Goal: Information Seeking & Learning: Find specific page/section

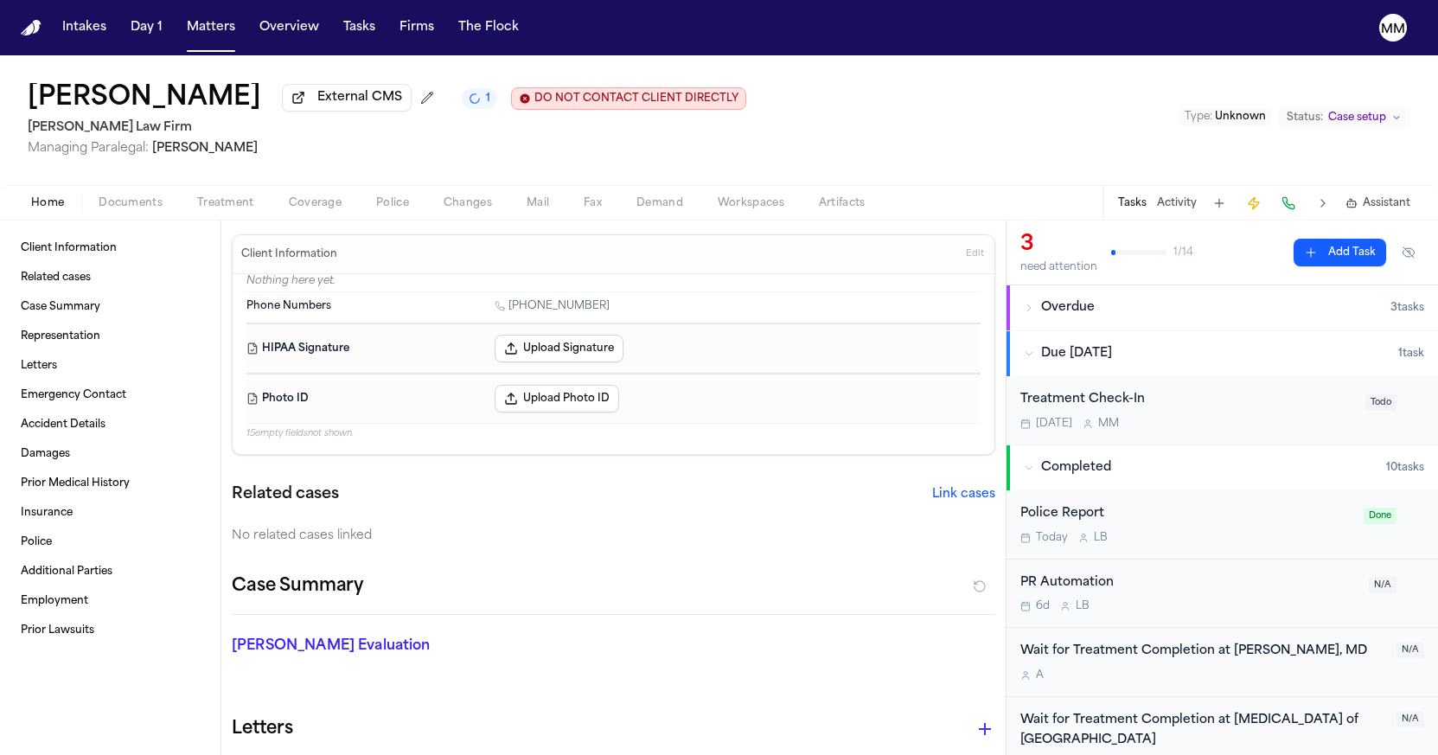
scroll to position [370, 0]
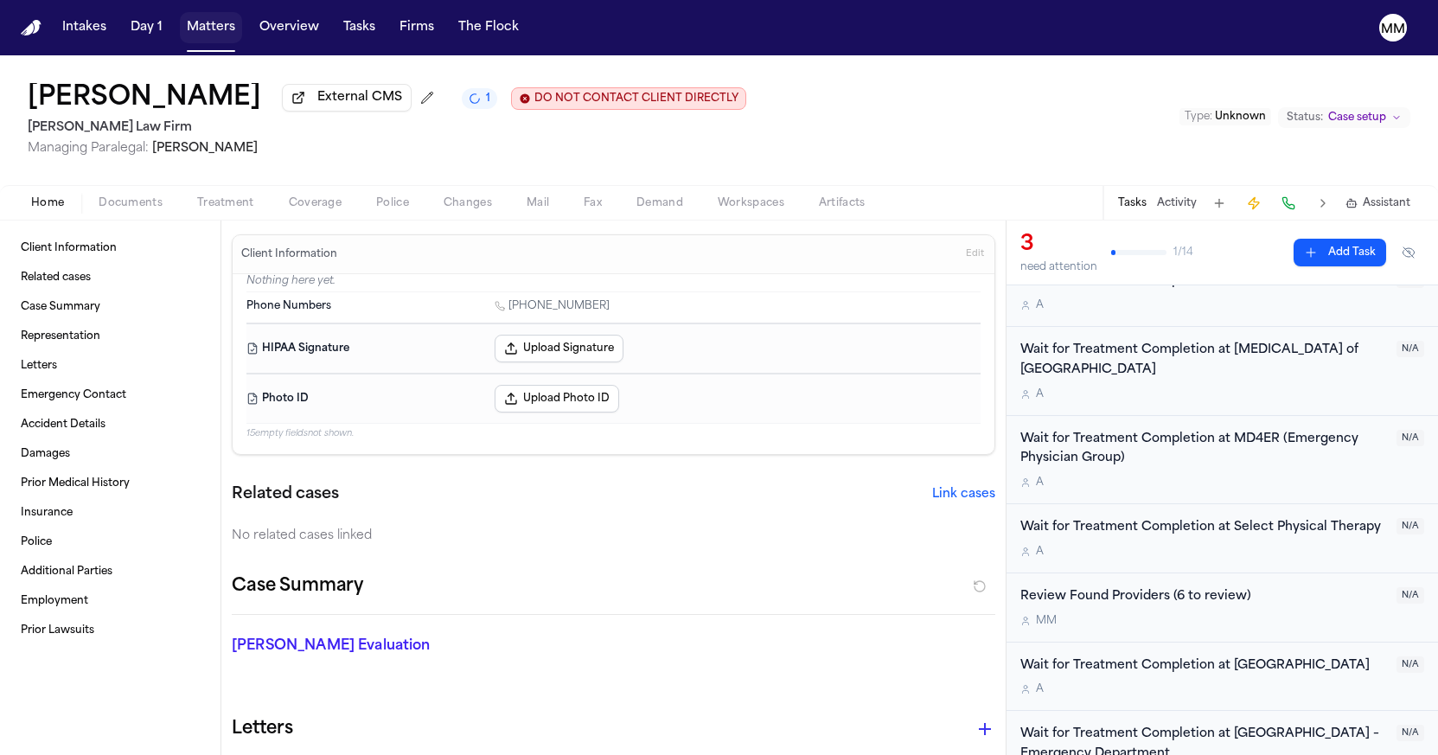
click at [214, 32] on button "Matters" at bounding box center [211, 27] width 62 height 31
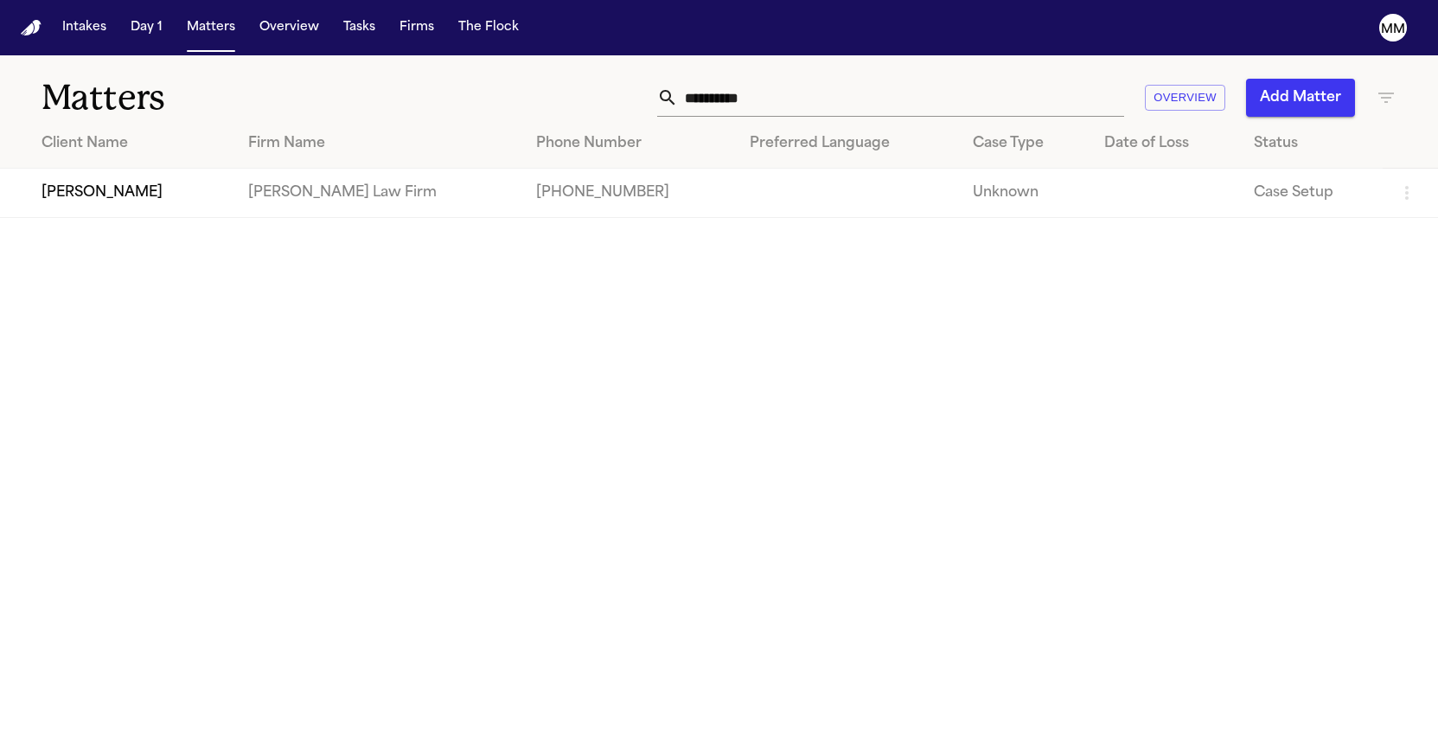
click at [769, 98] on input "**********" at bounding box center [901, 98] width 446 height 38
drag, startPoint x: 769, startPoint y: 98, endPoint x: 584, endPoint y: 80, distance: 184.9
click at [584, 82] on div "**********" at bounding box center [911, 98] width 969 height 38
drag, startPoint x: 733, startPoint y: 102, endPoint x: 627, endPoint y: 96, distance: 106.5
click at [627, 96] on div "**********" at bounding box center [911, 98] width 969 height 38
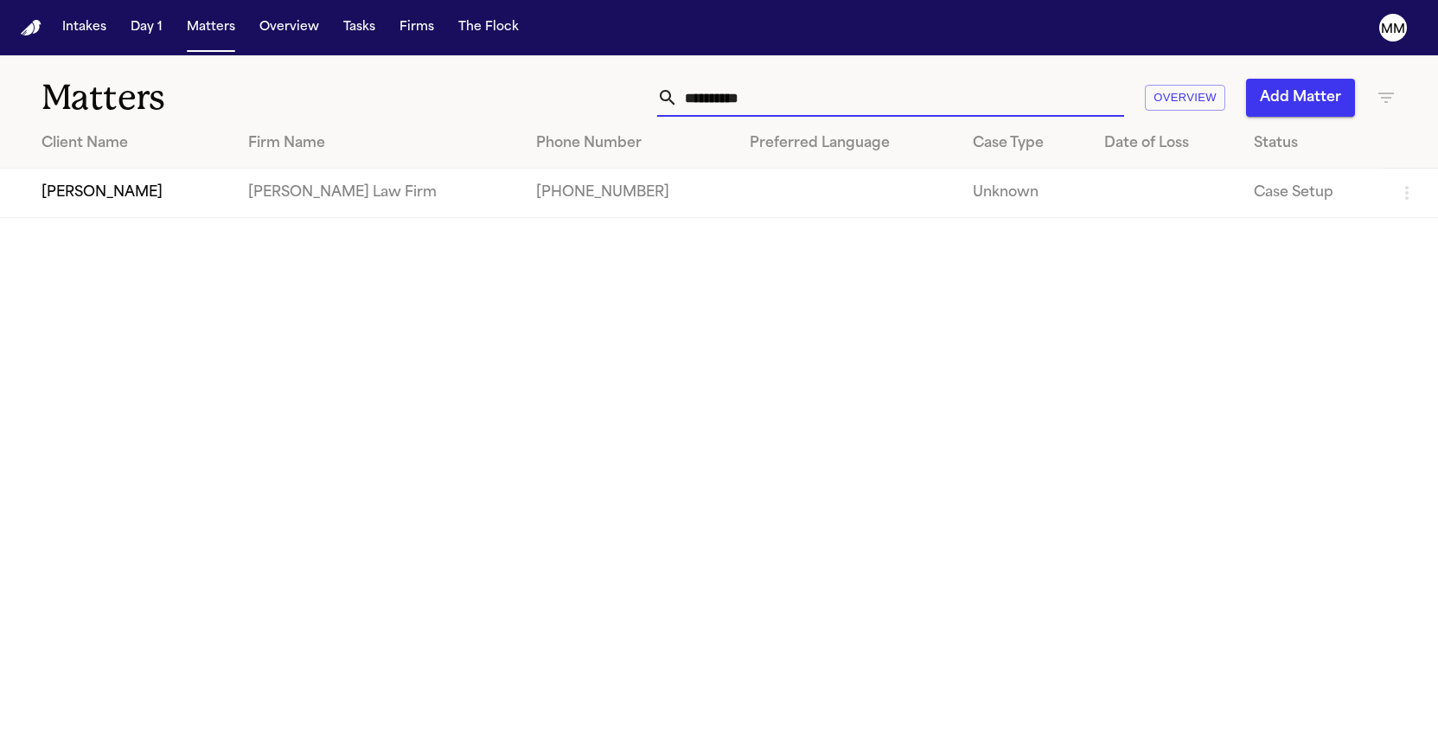
paste input "*********"
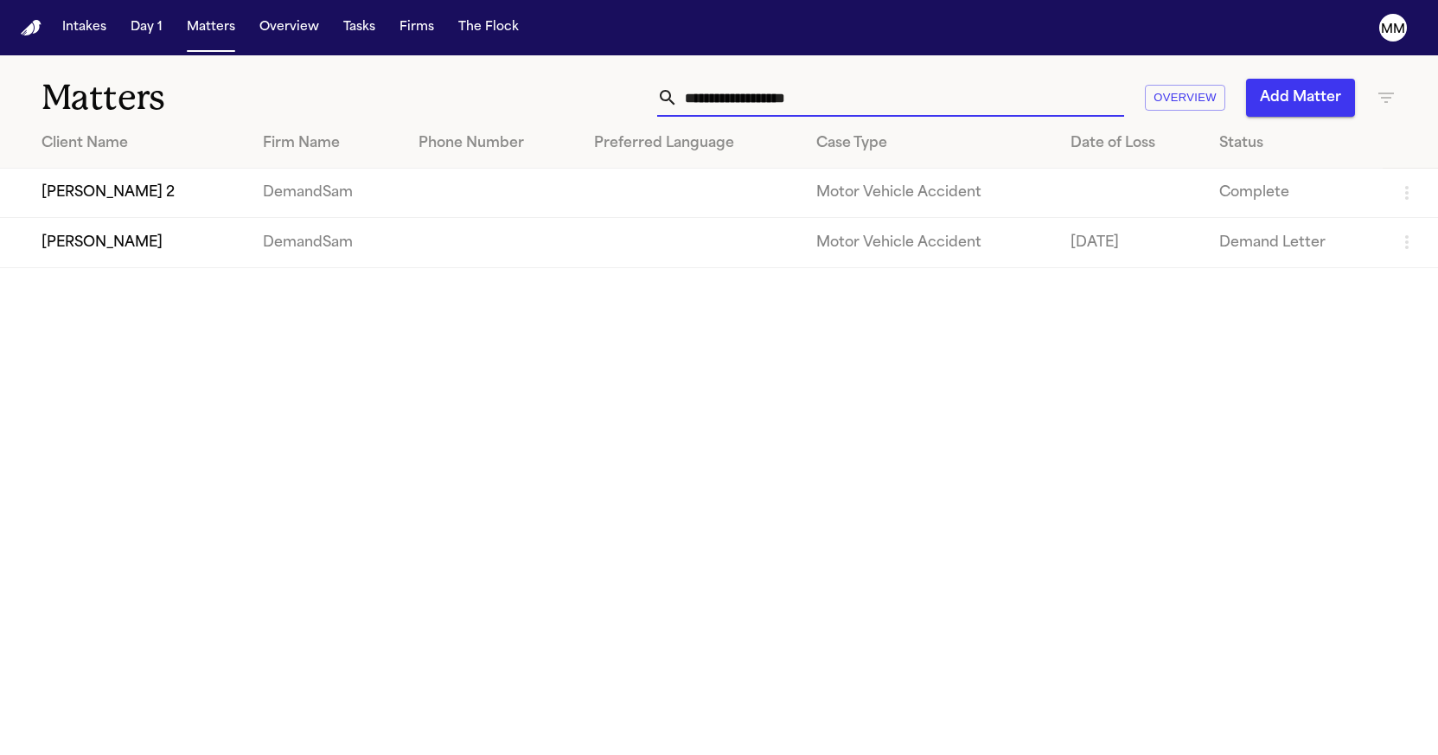
type input "**********"
click at [1247, 248] on td "Demand Letter" at bounding box center [1293, 242] width 177 height 49
click at [124, 250] on td "[PERSON_NAME]" at bounding box center [124, 242] width 249 height 49
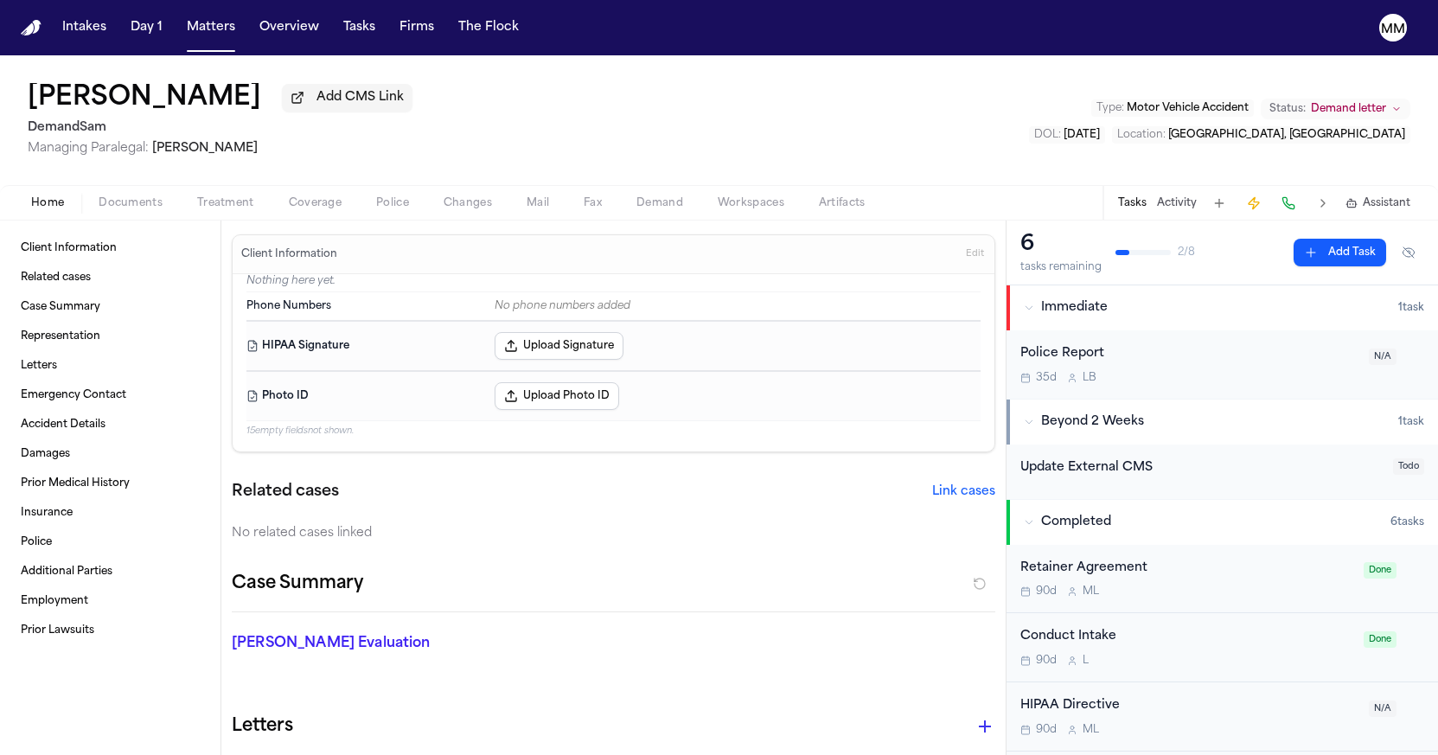
click at [119, 210] on span "Documents" at bounding box center [131, 203] width 64 height 14
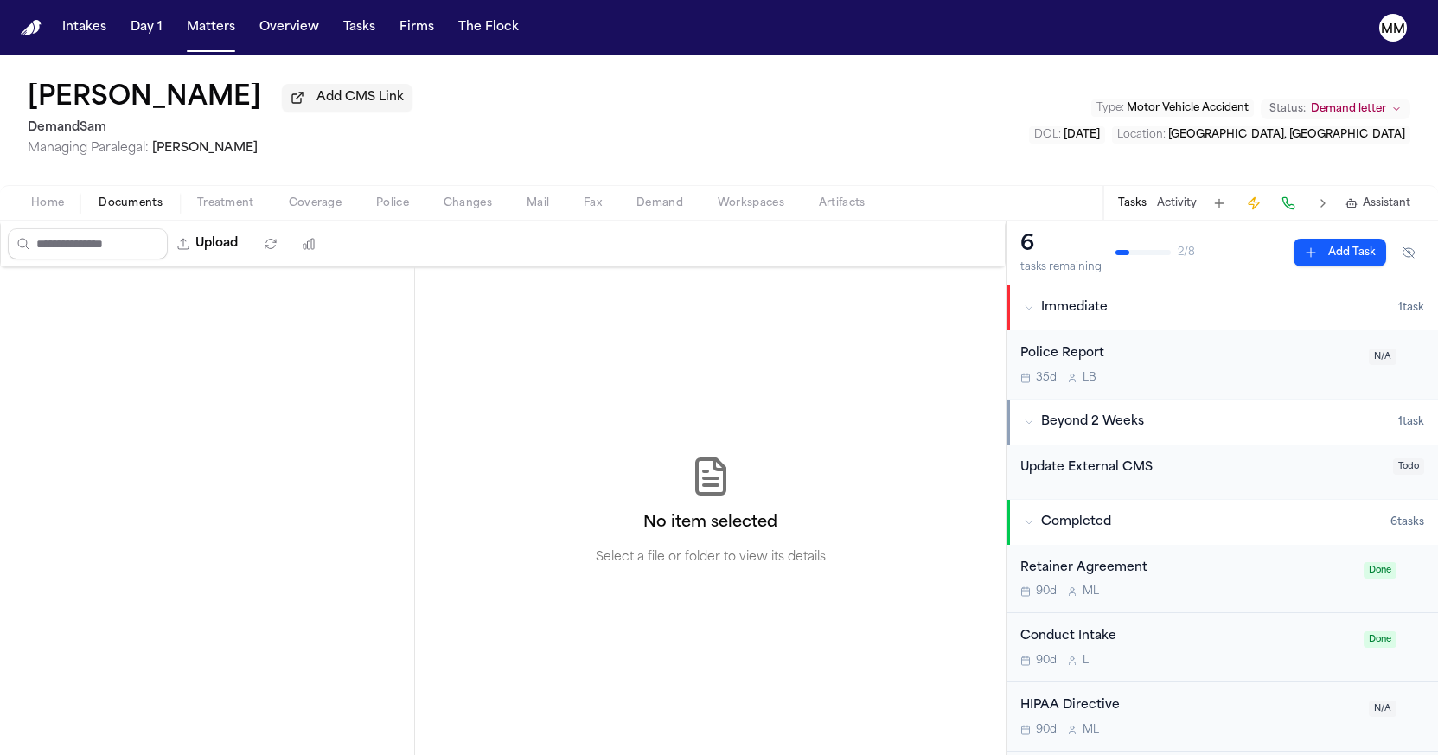
click at [1030, 309] on icon "button" at bounding box center [1029, 308] width 10 height 10
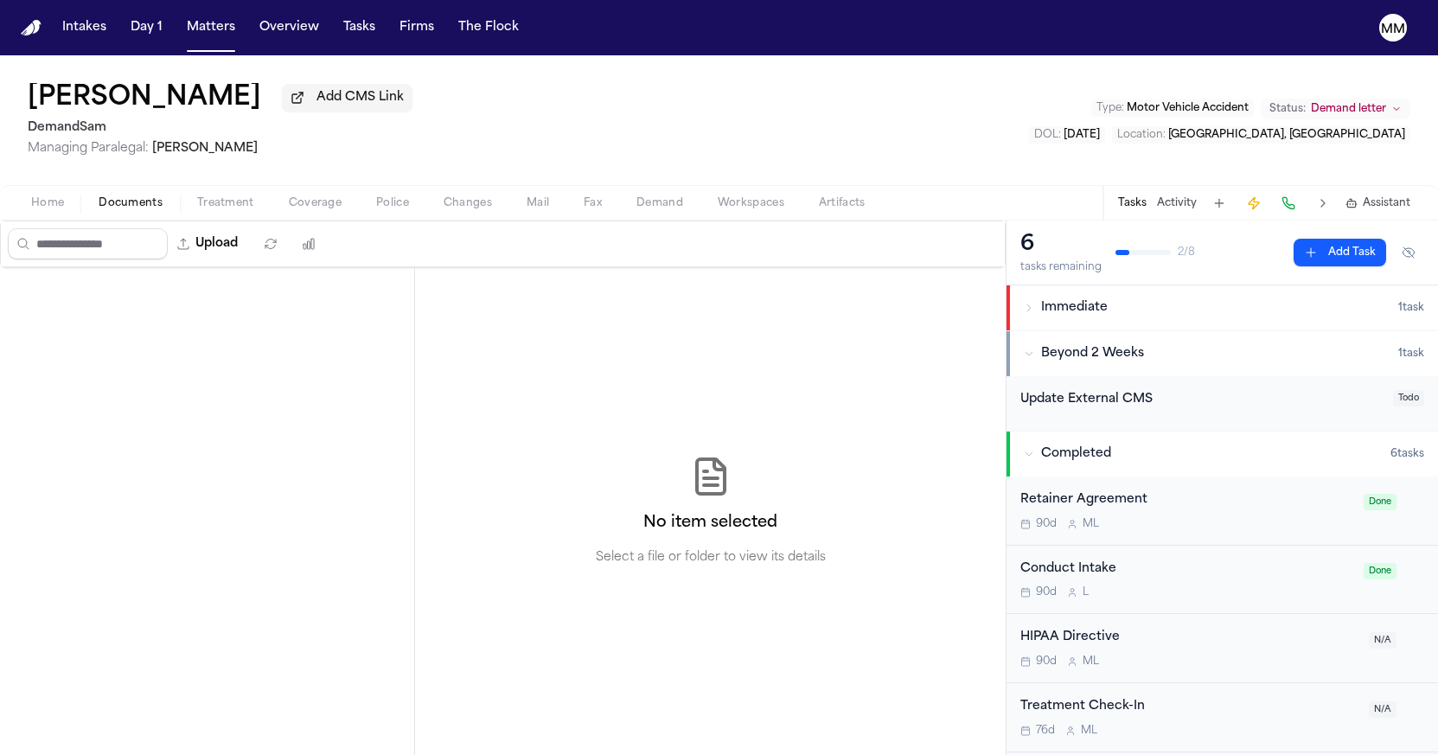
click at [1030, 313] on icon "button" at bounding box center [1029, 308] width 10 height 10
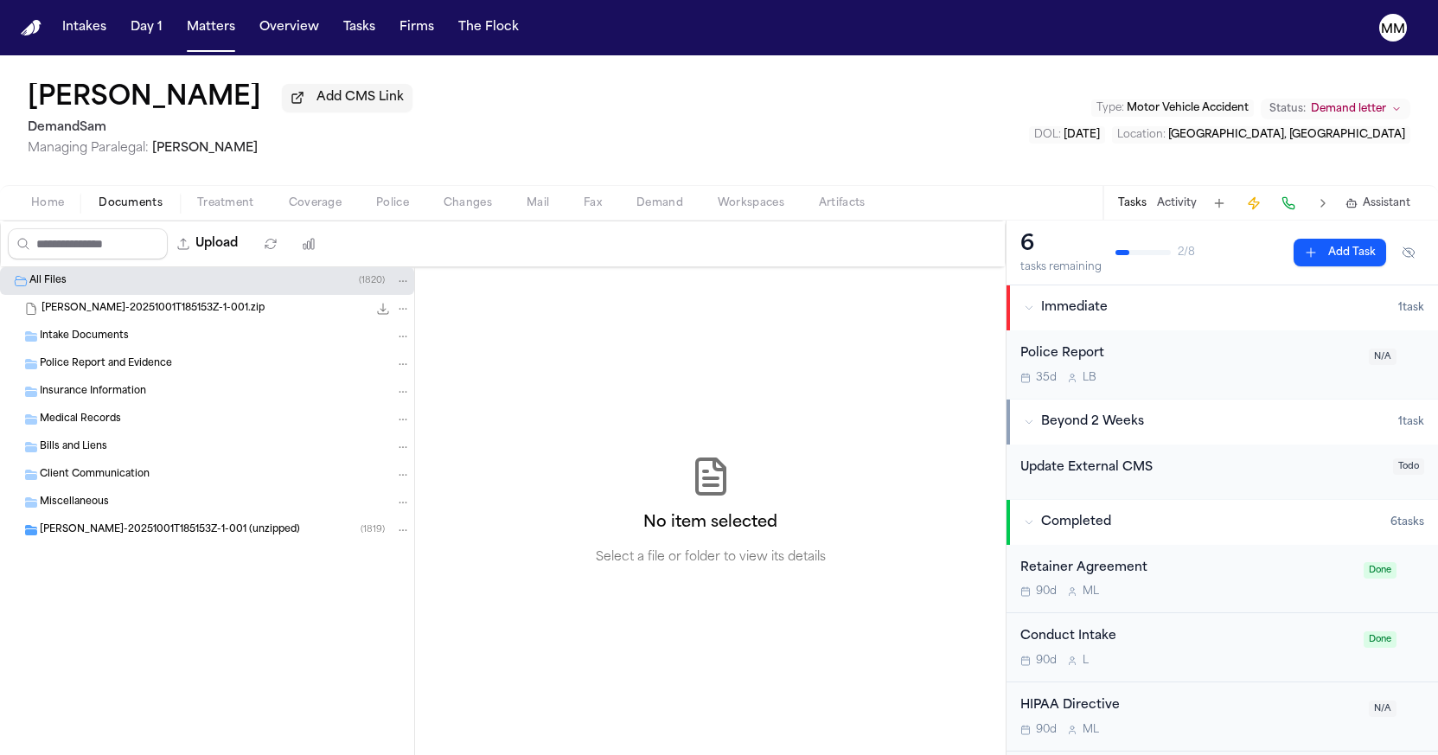
click at [121, 368] on span "Police Report and Evidence" at bounding box center [106, 364] width 132 height 15
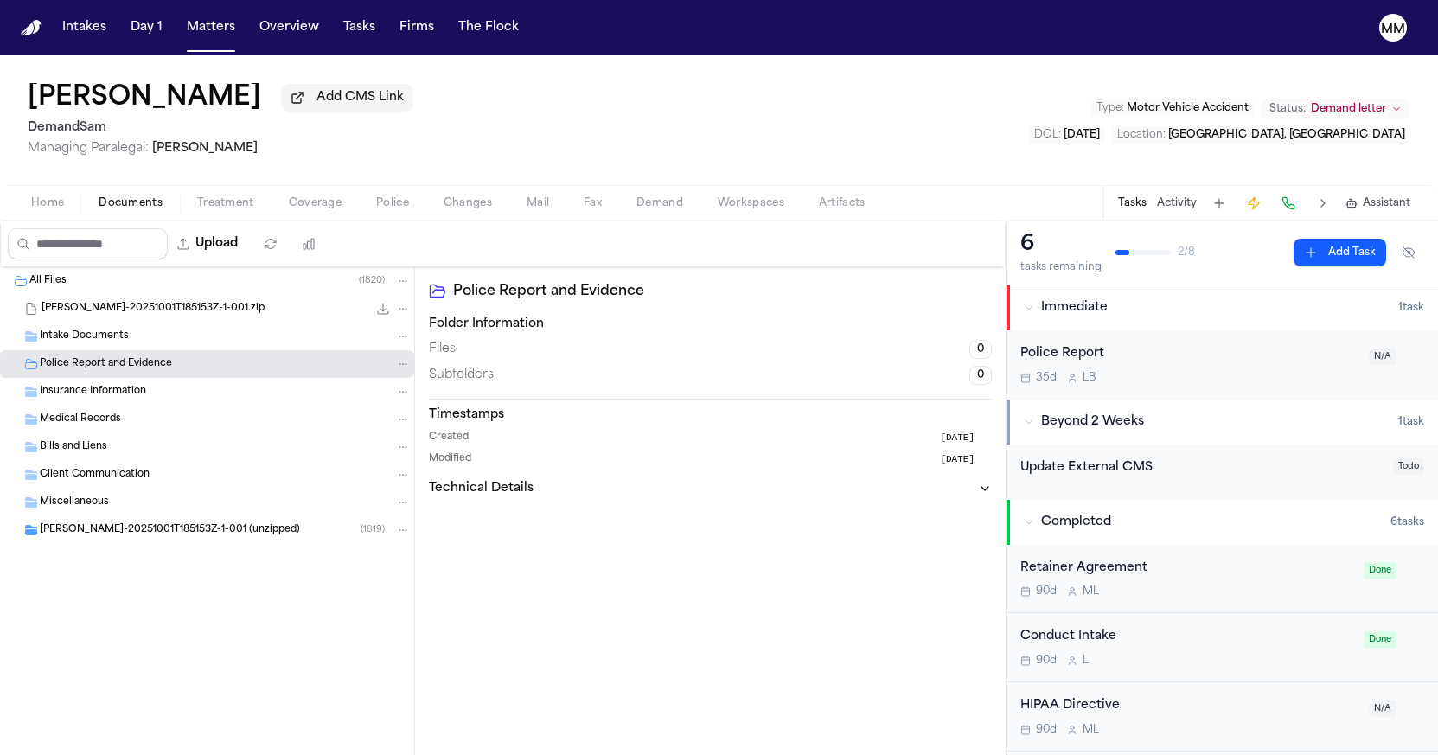
click at [120, 537] on span "Carmalita Yelverton-20251001T185153Z-1-001 (unzipped)" at bounding box center [170, 530] width 260 height 15
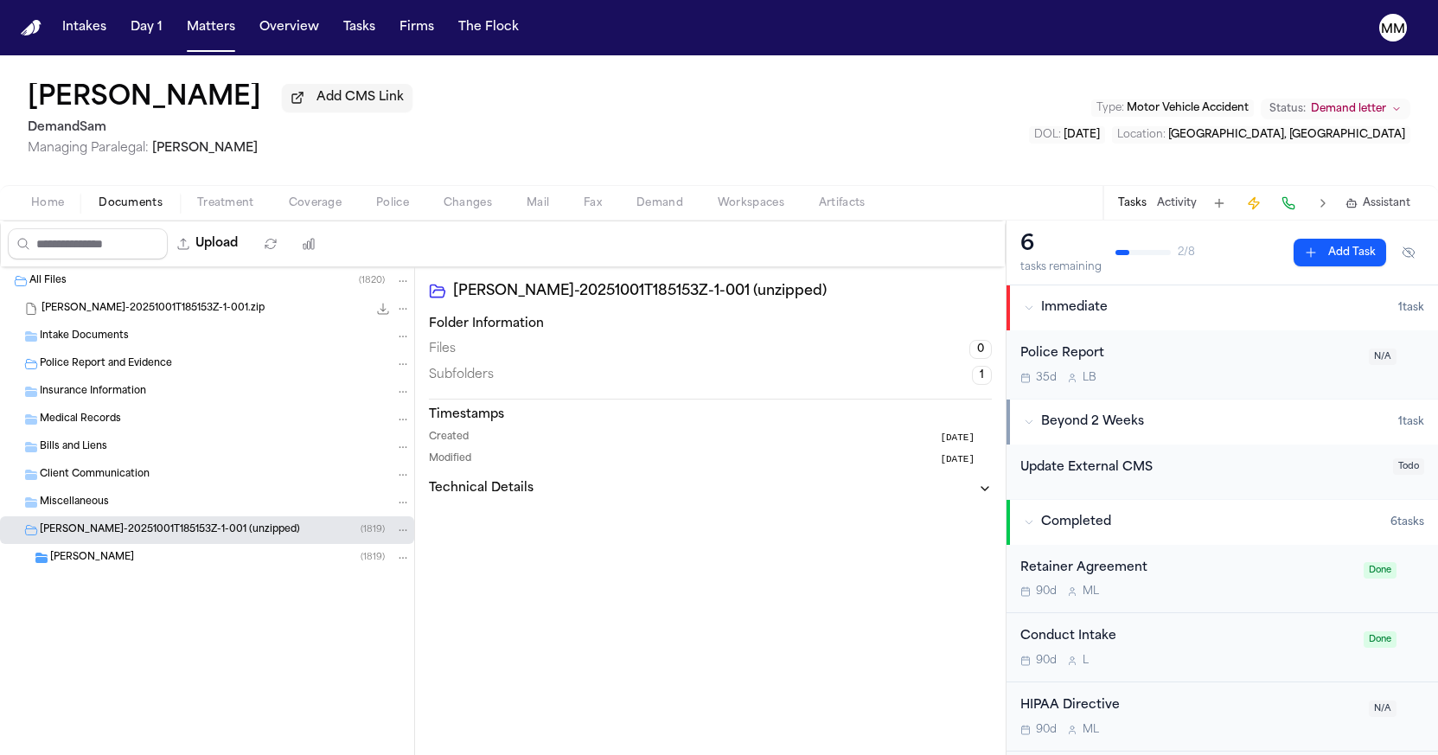
click at [95, 558] on span "[PERSON_NAME]" at bounding box center [92, 558] width 84 height 15
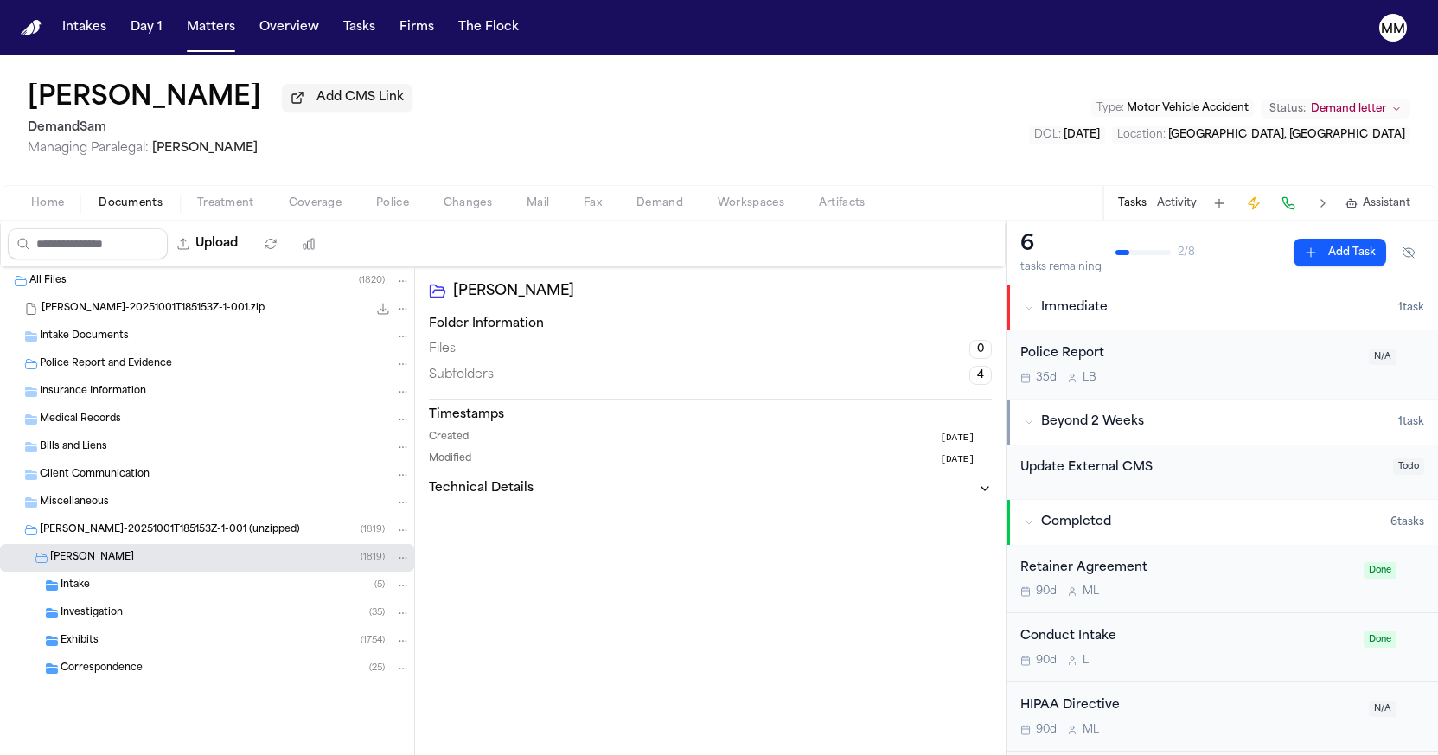
click at [61, 584] on span "Intake" at bounding box center [75, 585] width 29 height 15
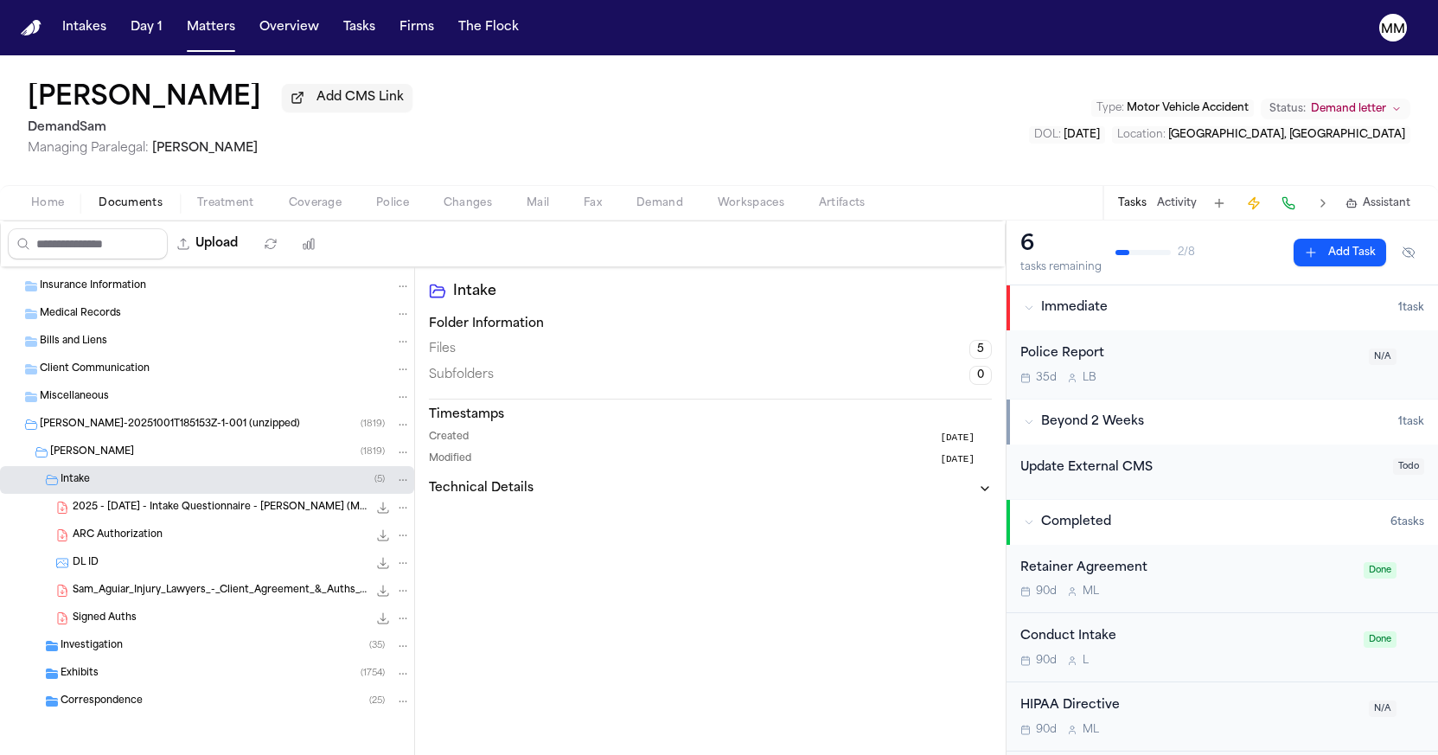
click at [79, 654] on div "Investigation ( 35 )" at bounding box center [207, 646] width 414 height 28
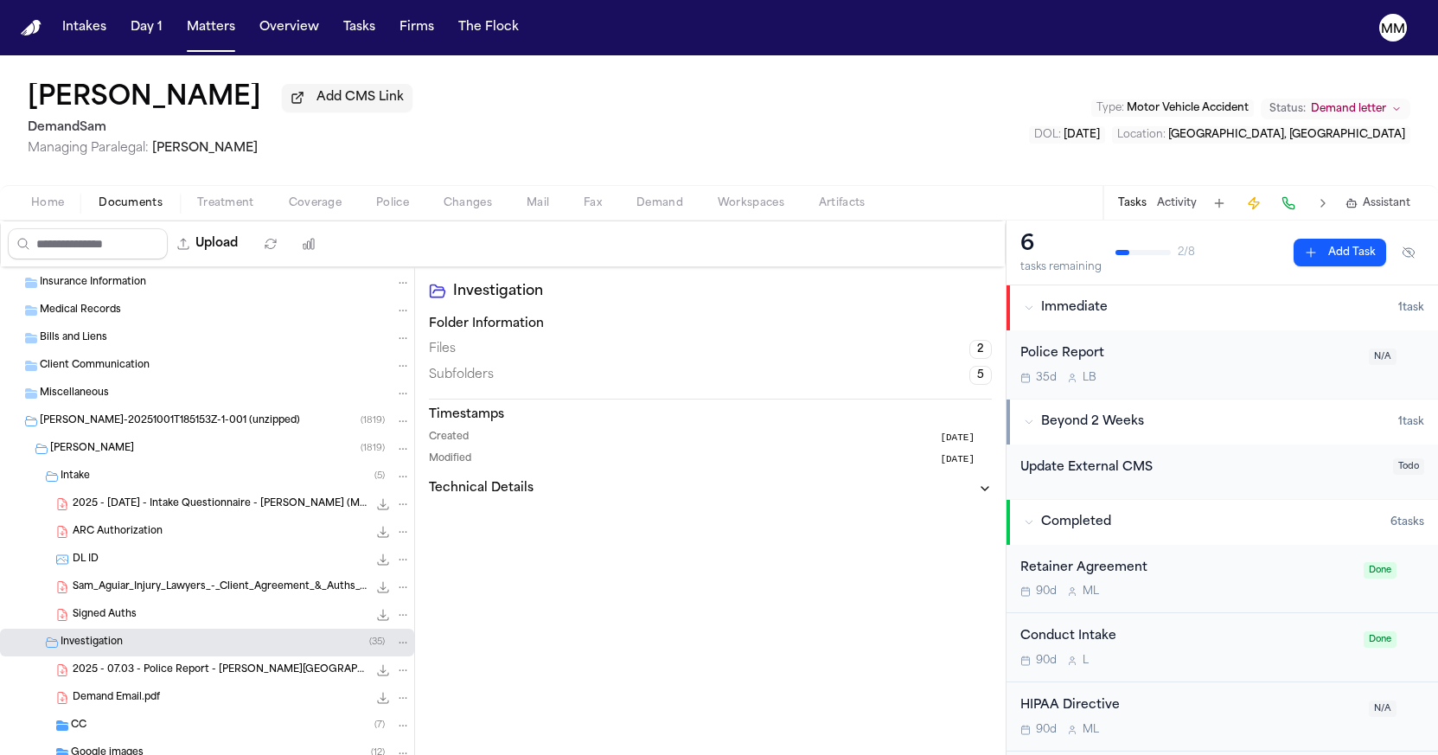
scroll to position [167, 0]
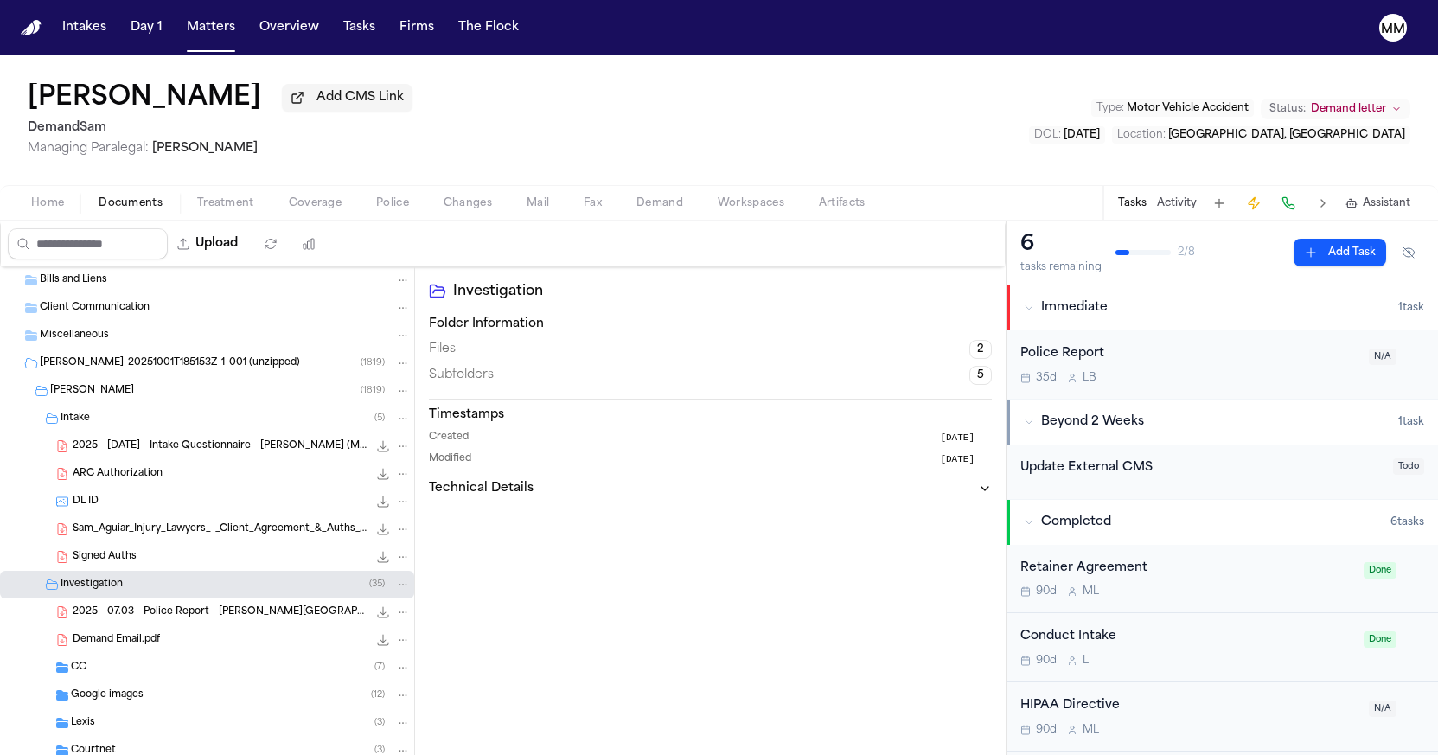
click at [118, 614] on span "2025 - 07.03 - Police Report - C. Yelverton" at bounding box center [220, 612] width 295 height 15
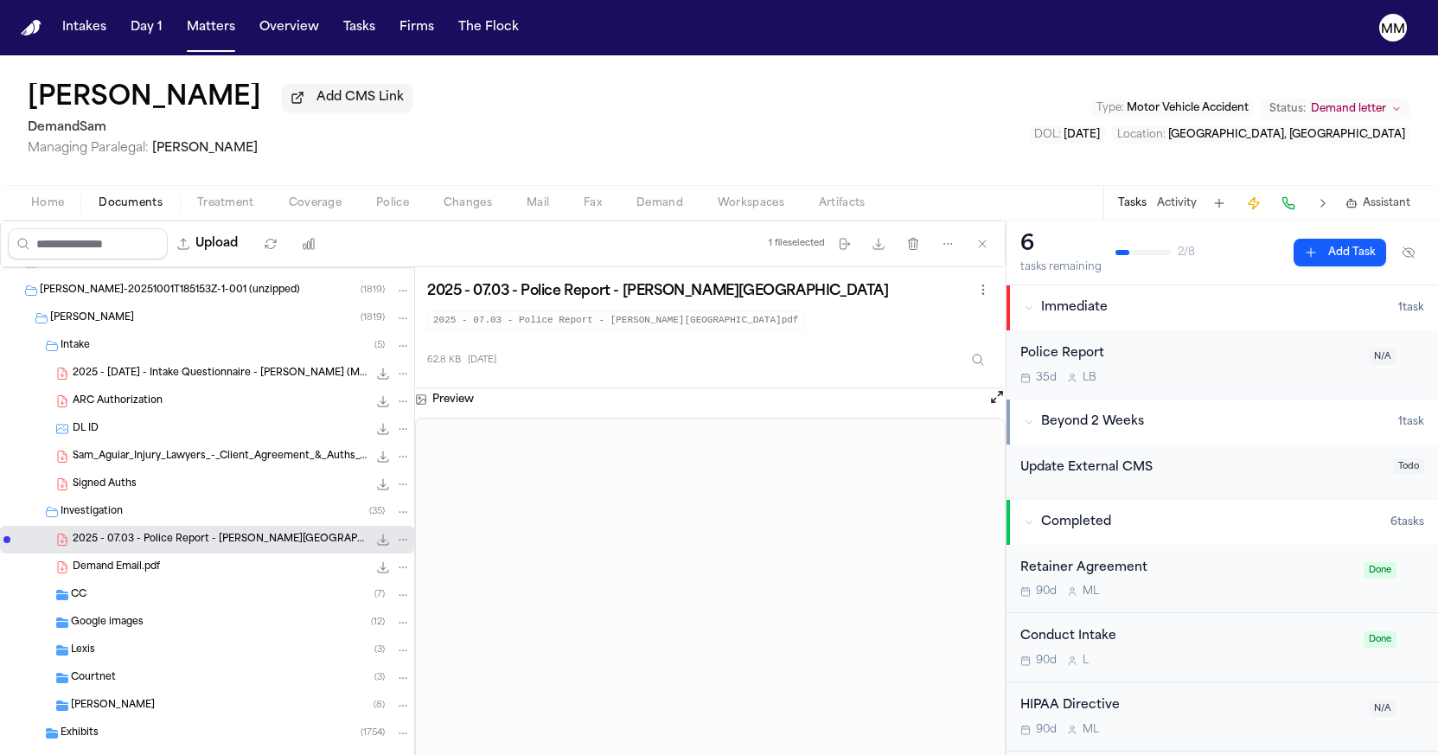
scroll to position [249, 0]
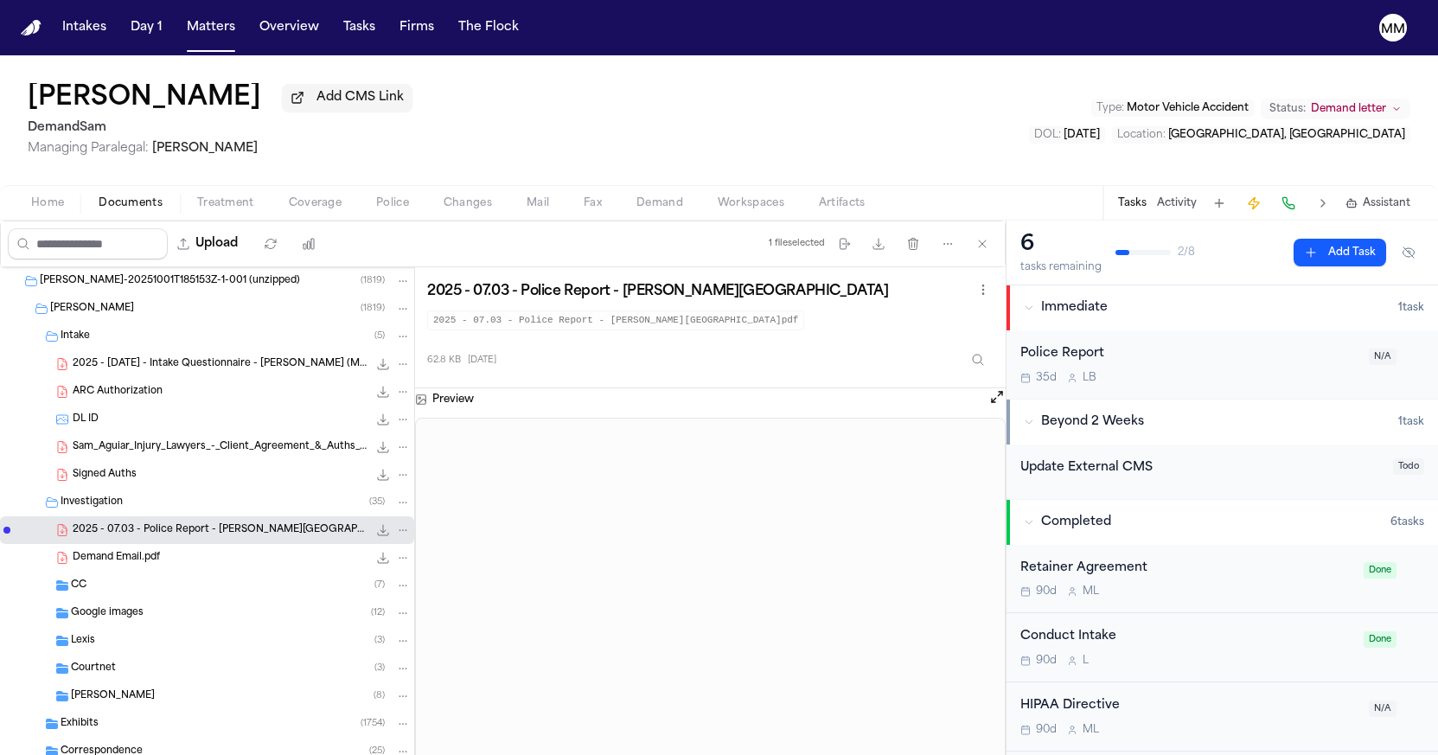
click at [93, 560] on span "Demand Email.pdf" at bounding box center [116, 558] width 87 height 15
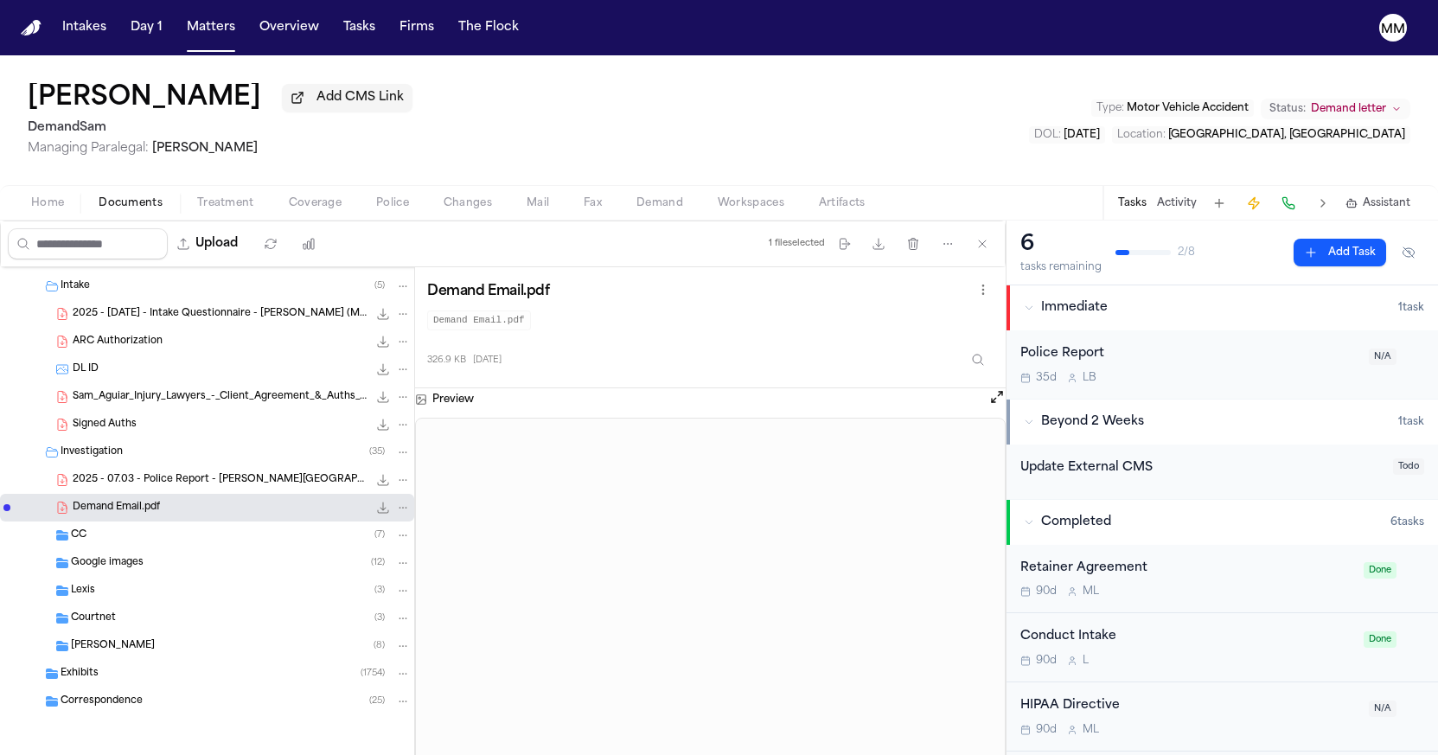
scroll to position [303, 0]
click at [93, 704] on span "Correspondence" at bounding box center [102, 701] width 82 height 15
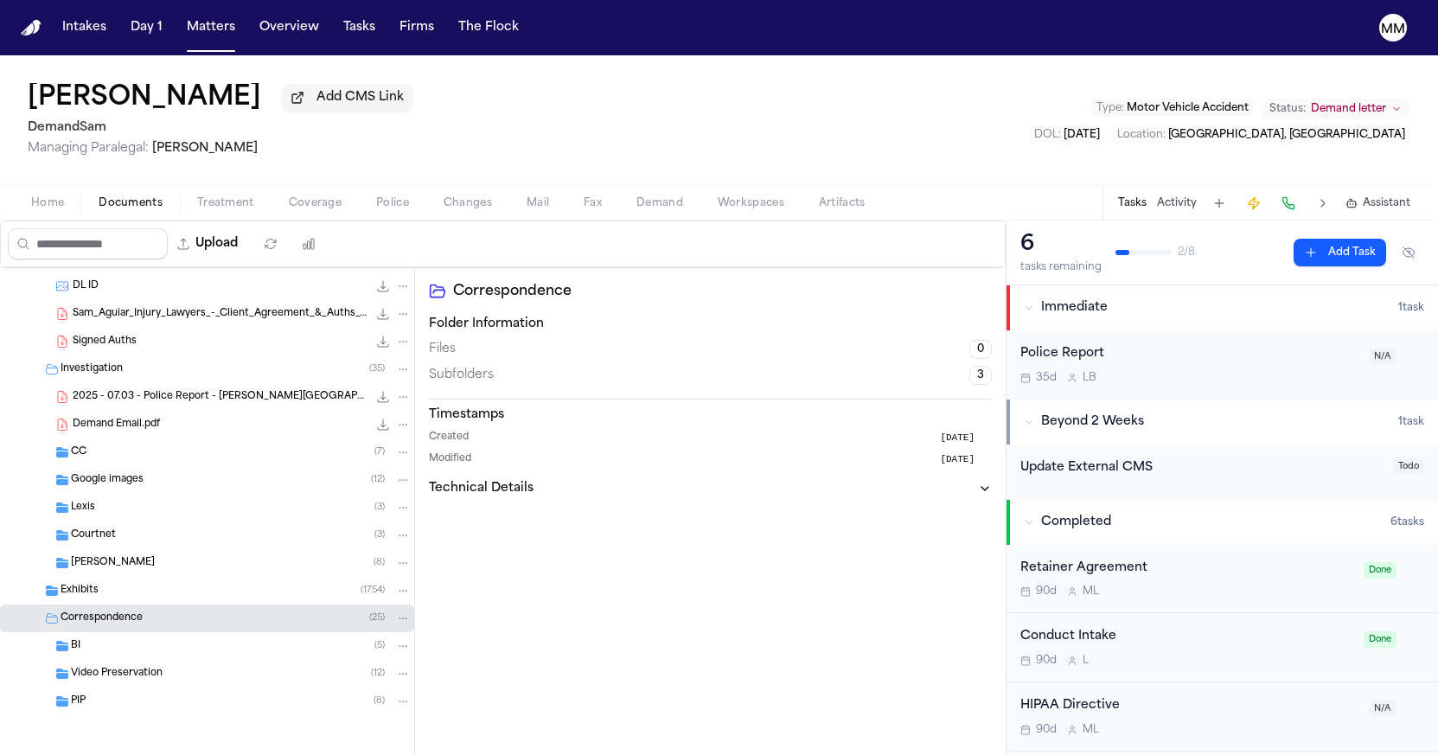
scroll to position [386, 0]
click at [94, 705] on div "PIP ( 8 )" at bounding box center [241, 701] width 340 height 16
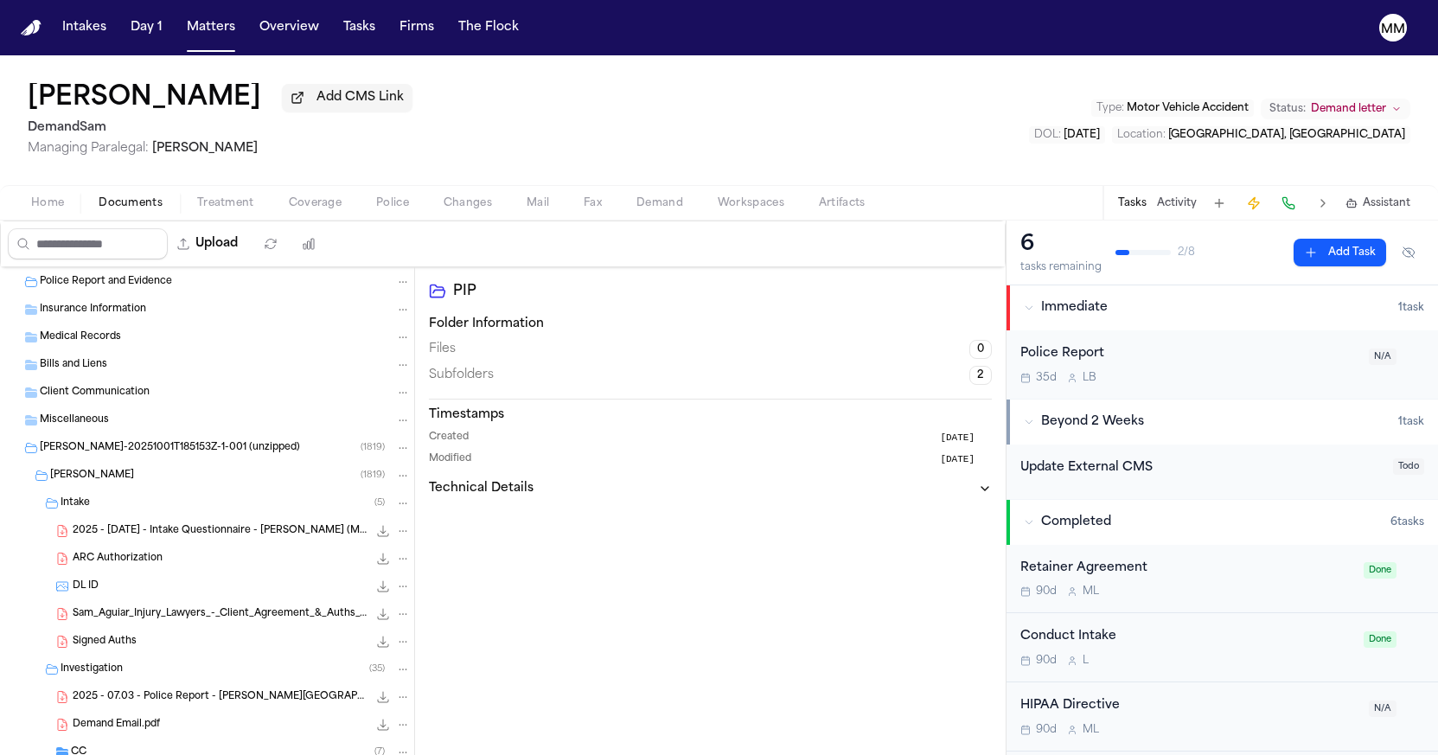
scroll to position [78, 0]
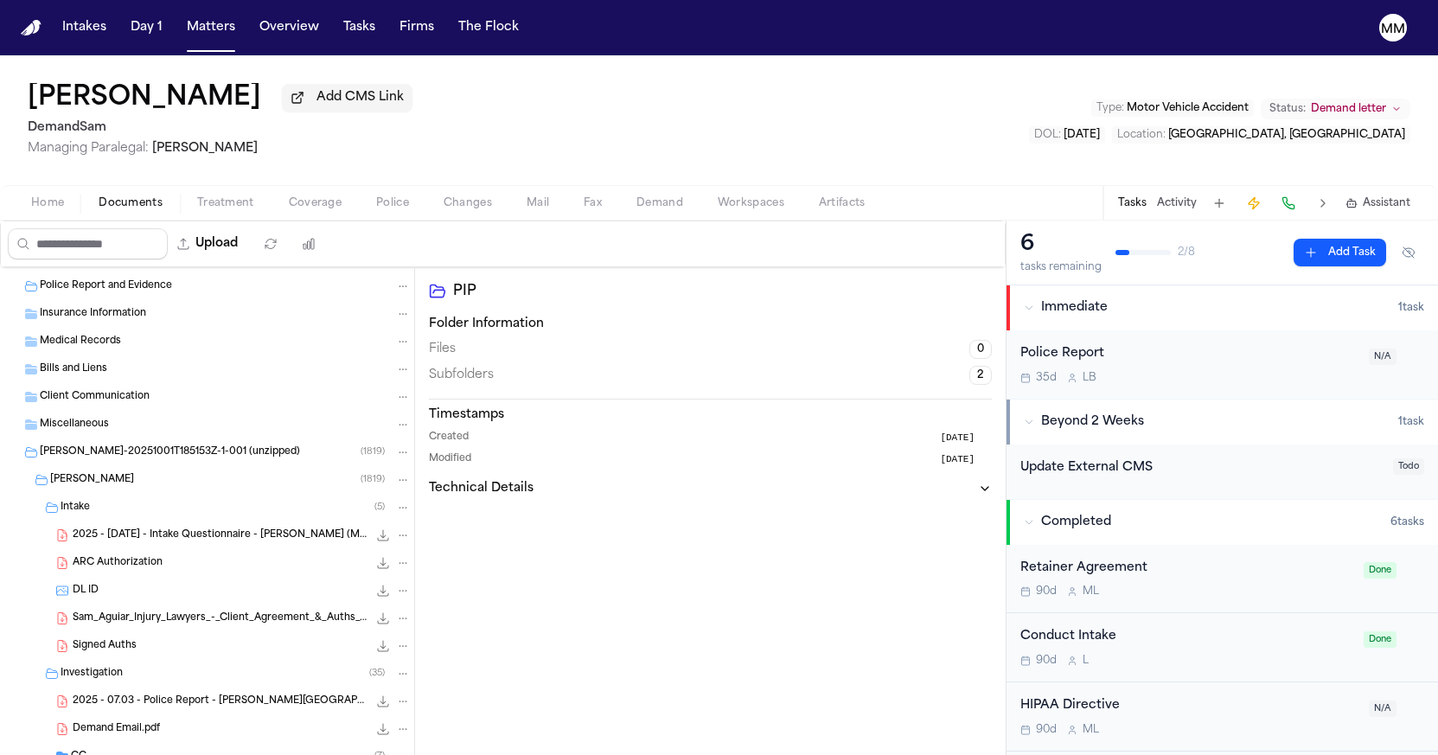
click at [122, 623] on span "Sam_Aguiar_Injury_Lawyers_-_Client_Agreement_&_Auths_Completed" at bounding box center [220, 618] width 295 height 15
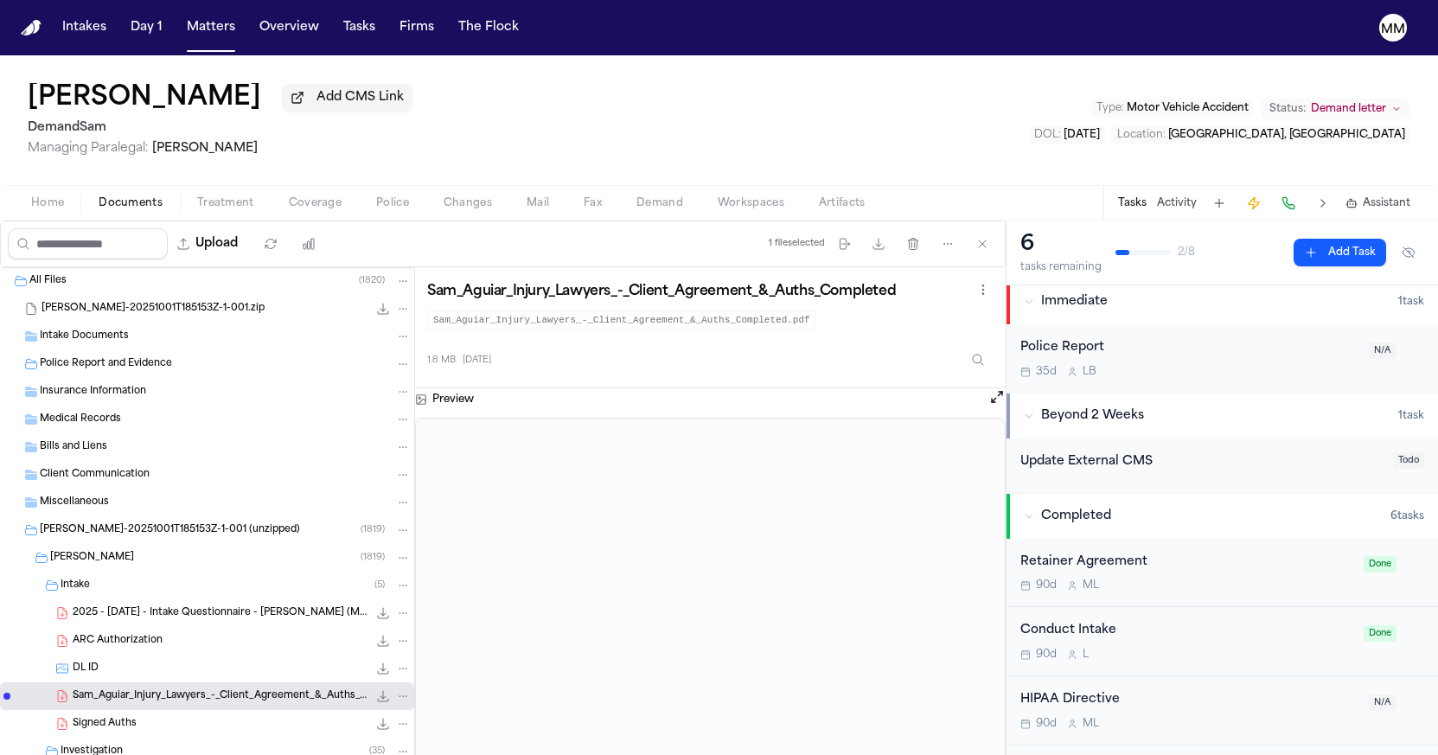
scroll to position [0, 0]
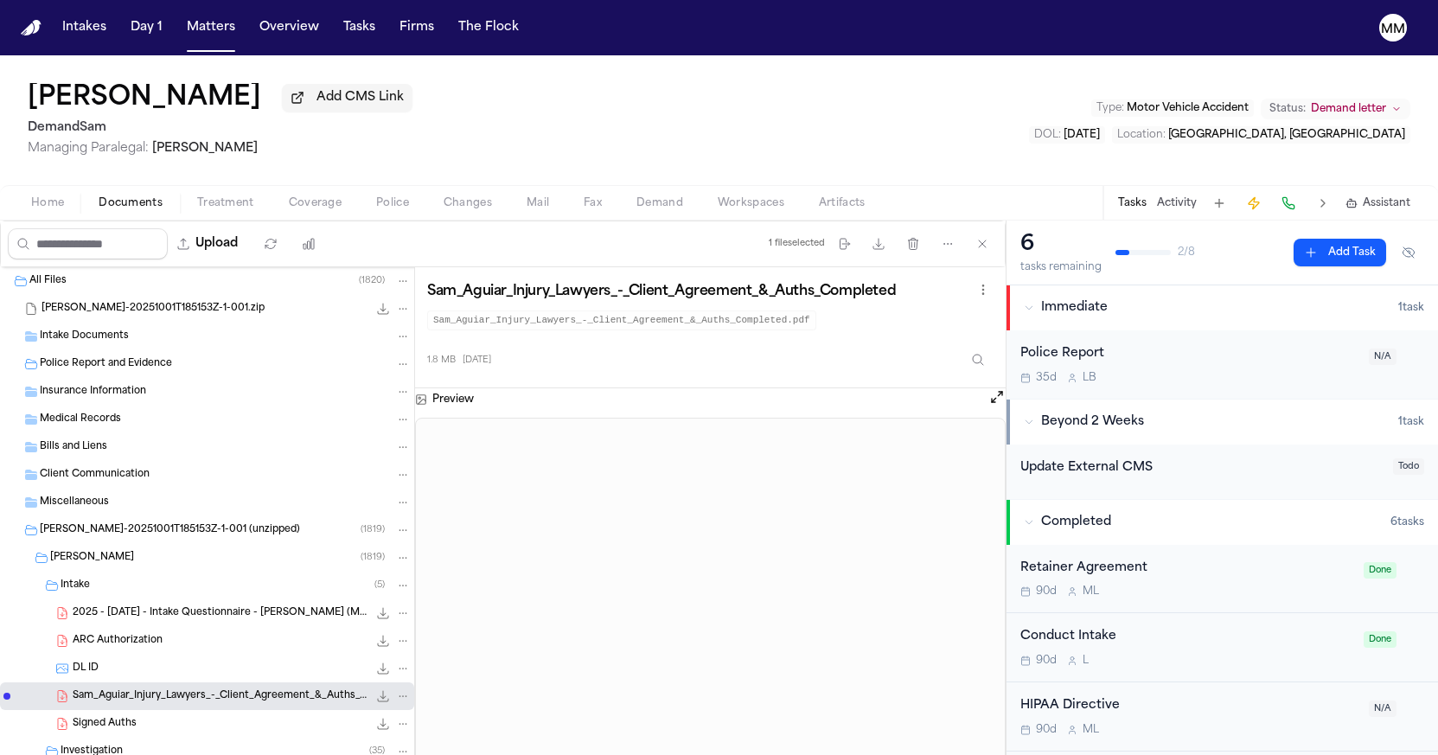
click at [1026, 419] on icon "button" at bounding box center [1029, 422] width 10 height 10
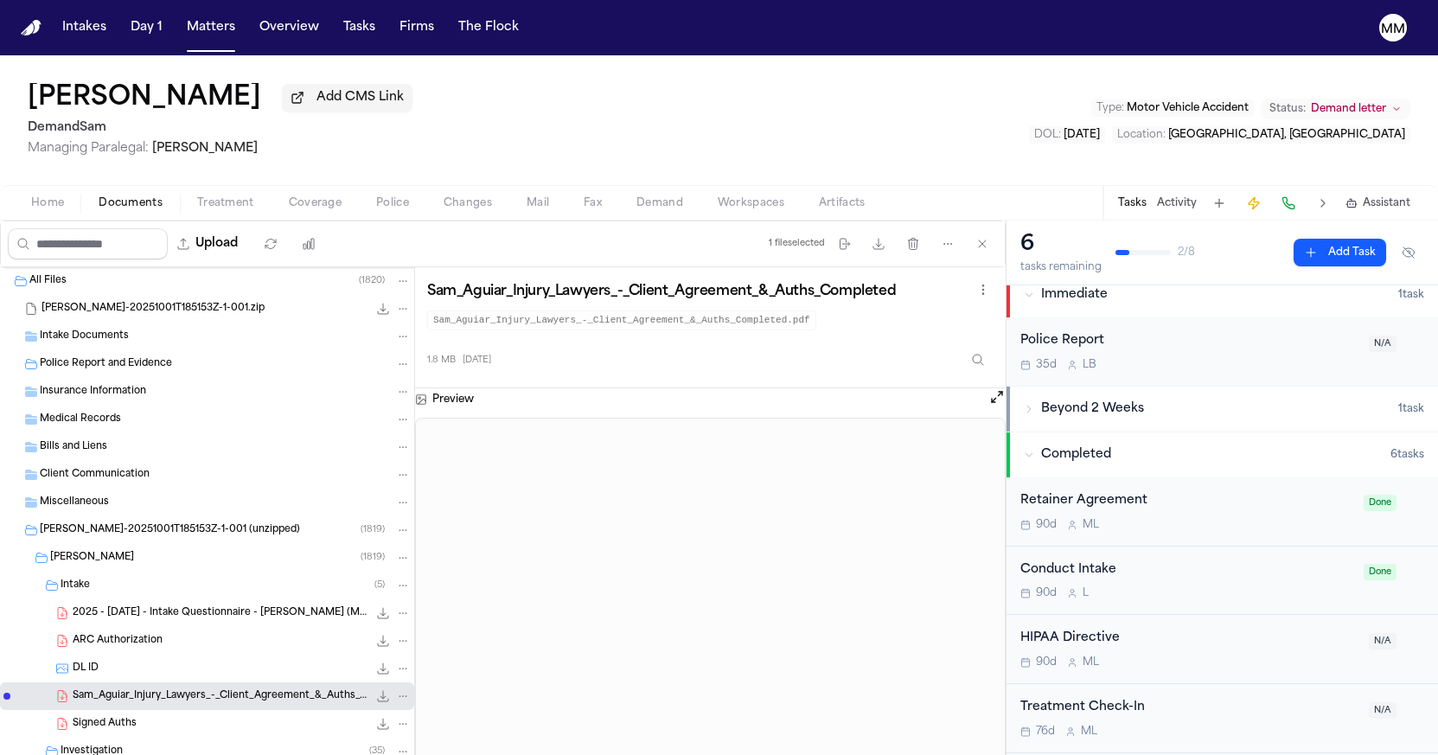
scroll to position [15, 0]
click at [1030, 409] on icon "button" at bounding box center [1029, 410] width 10 height 10
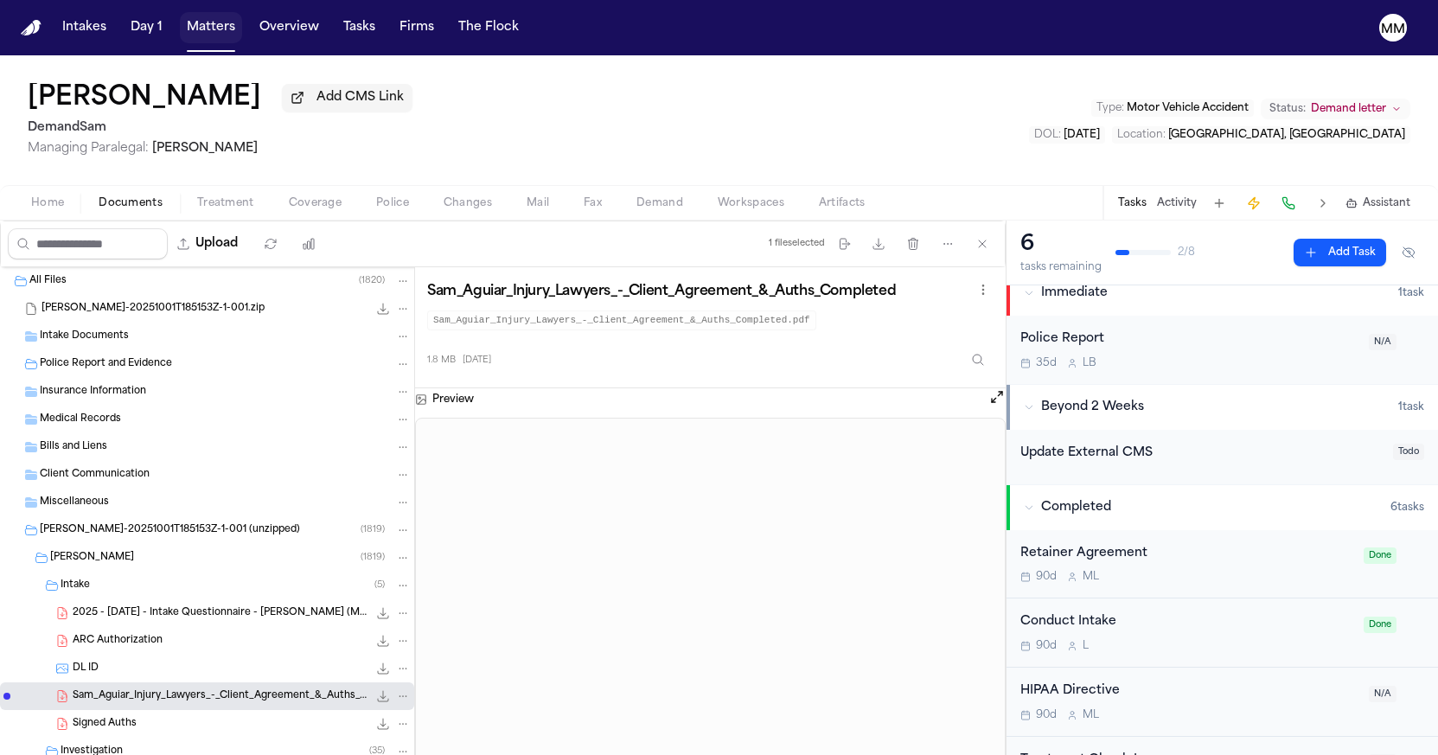
click at [213, 33] on button "Matters" at bounding box center [211, 27] width 62 height 31
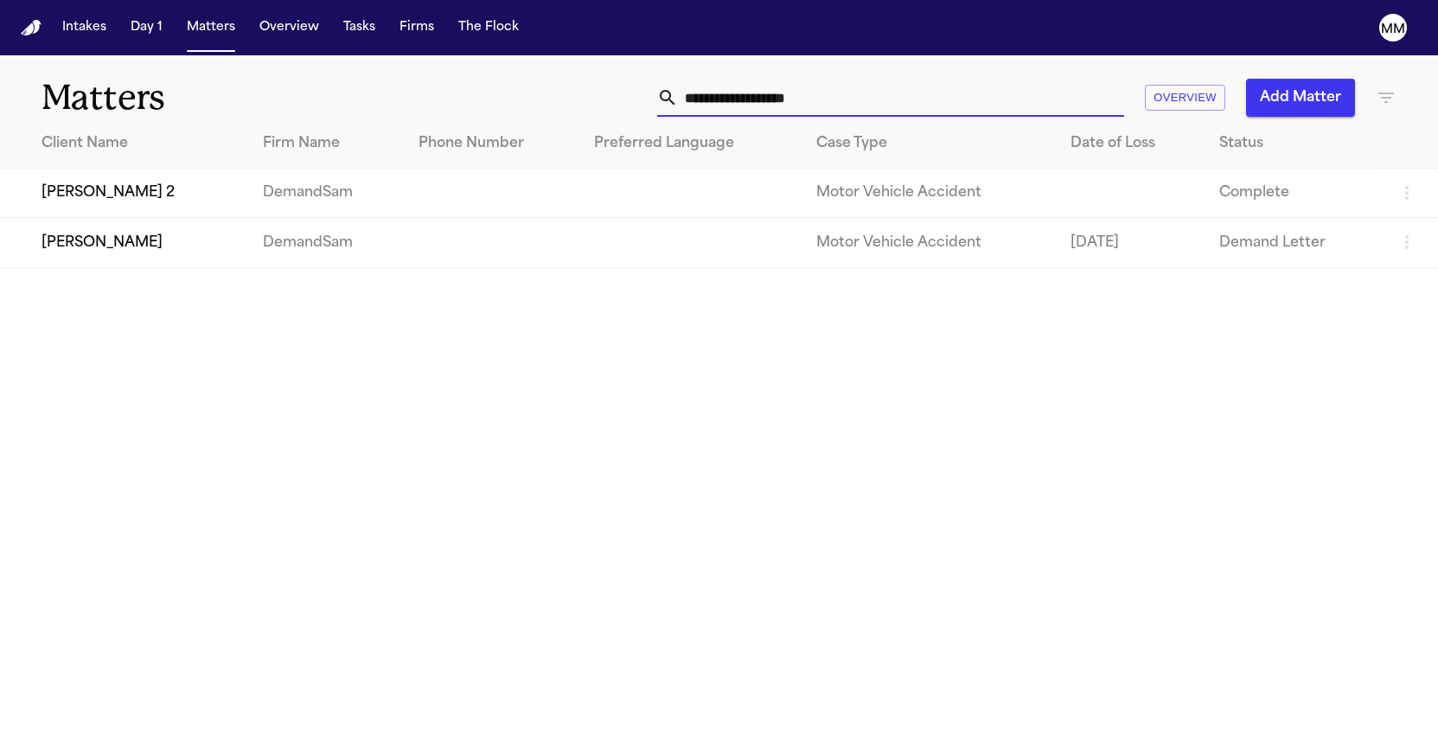
drag, startPoint x: 835, startPoint y: 102, endPoint x: 618, endPoint y: 89, distance: 217.4
click at [591, 96] on div "**********" at bounding box center [911, 98] width 969 height 38
paste input "text"
type input "**********"
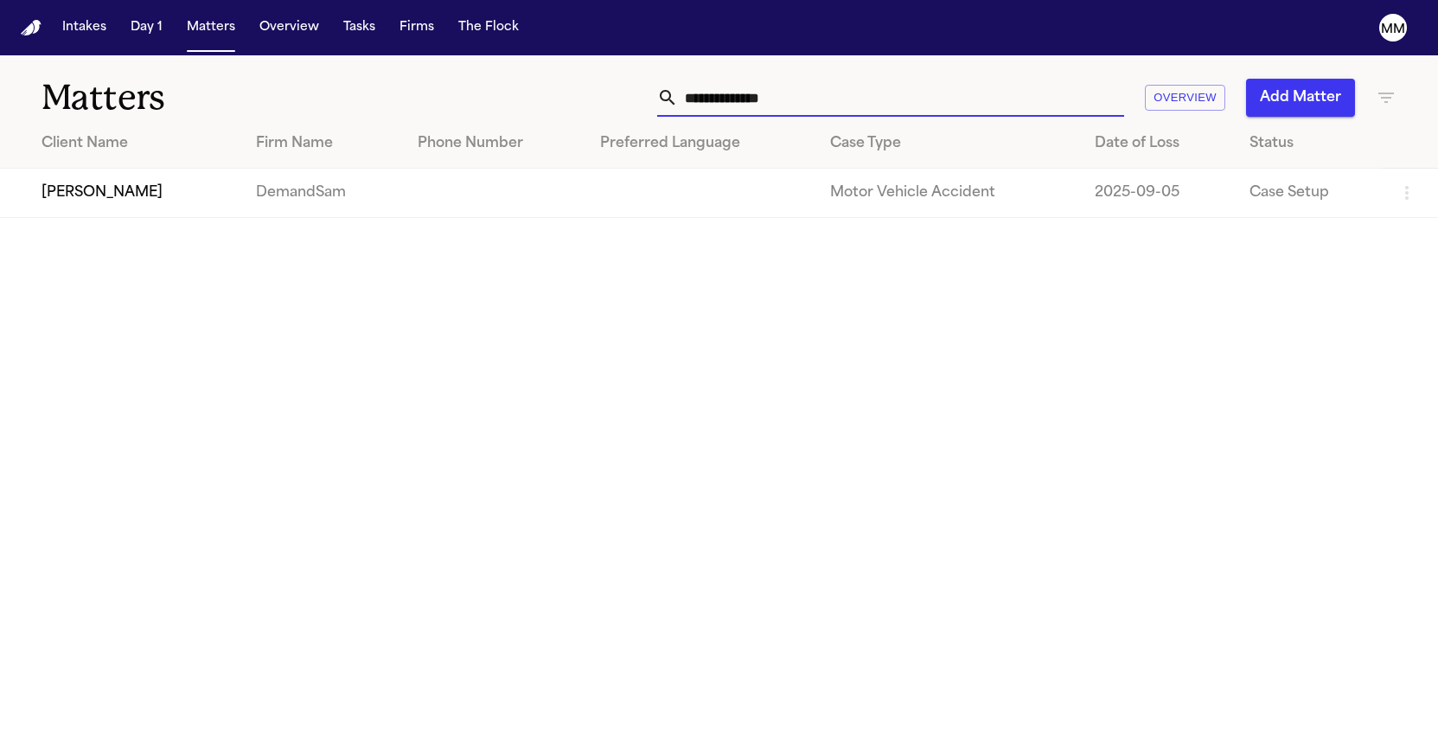
click at [903, 202] on td "Motor Vehicle Accident" at bounding box center [948, 193] width 265 height 49
drag, startPoint x: 271, startPoint y: 190, endPoint x: 277, endPoint y: 209, distance: 20.0
click at [271, 190] on td "DemandSam" at bounding box center [323, 193] width 162 height 49
click at [262, 204] on td "DemandSam" at bounding box center [323, 193] width 162 height 49
click at [146, 203] on td "[PERSON_NAME]" at bounding box center [121, 193] width 242 height 49
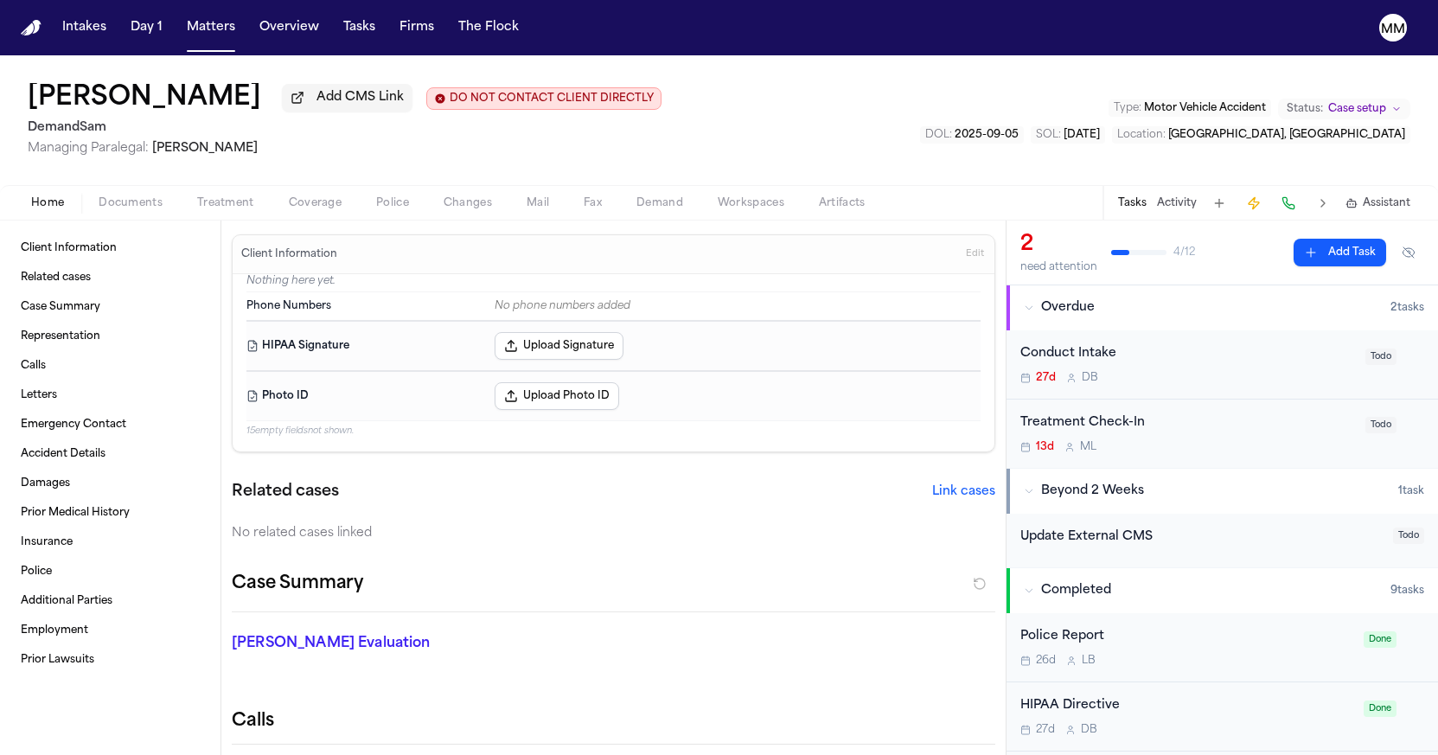
click at [316, 106] on span "Add CMS Link" at bounding box center [359, 97] width 87 height 17
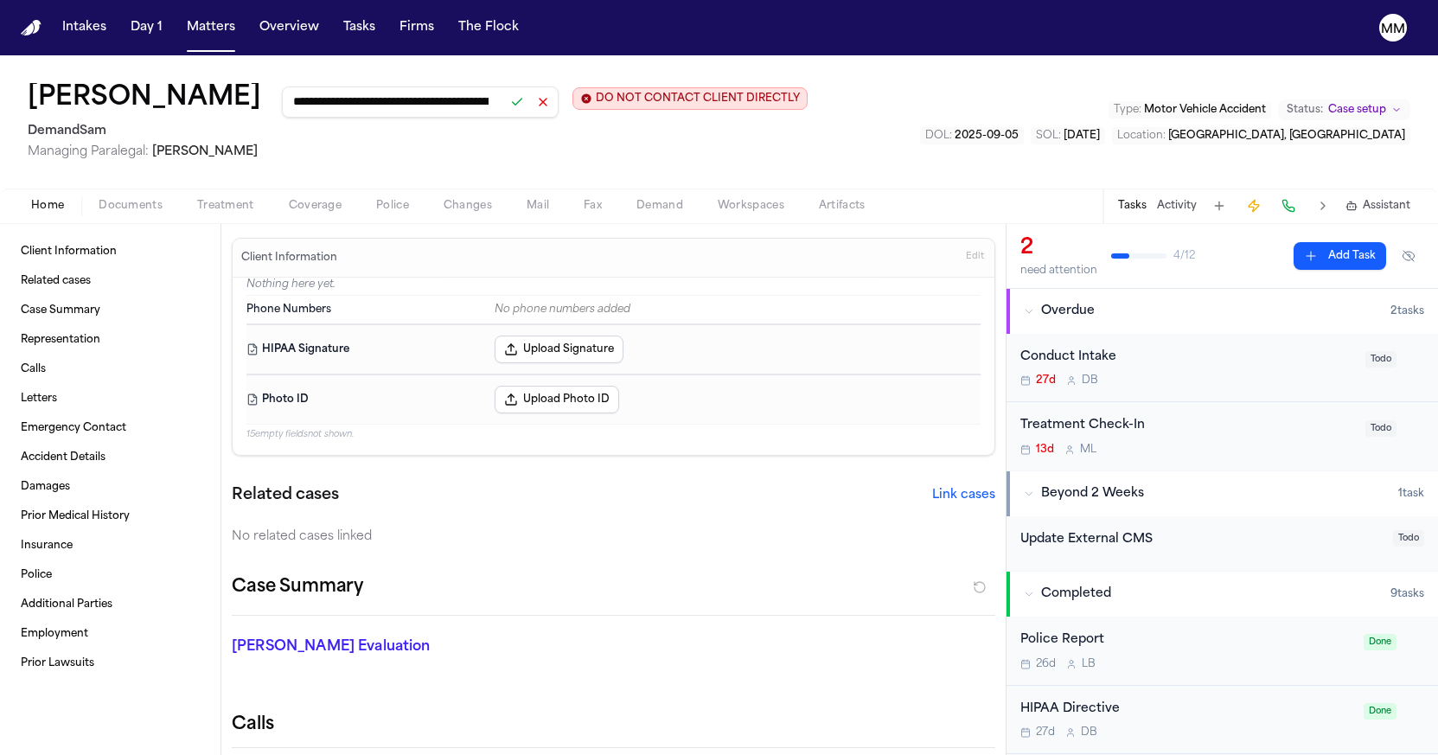
type input "**********"
click at [505, 112] on button at bounding box center [517, 102] width 24 height 24
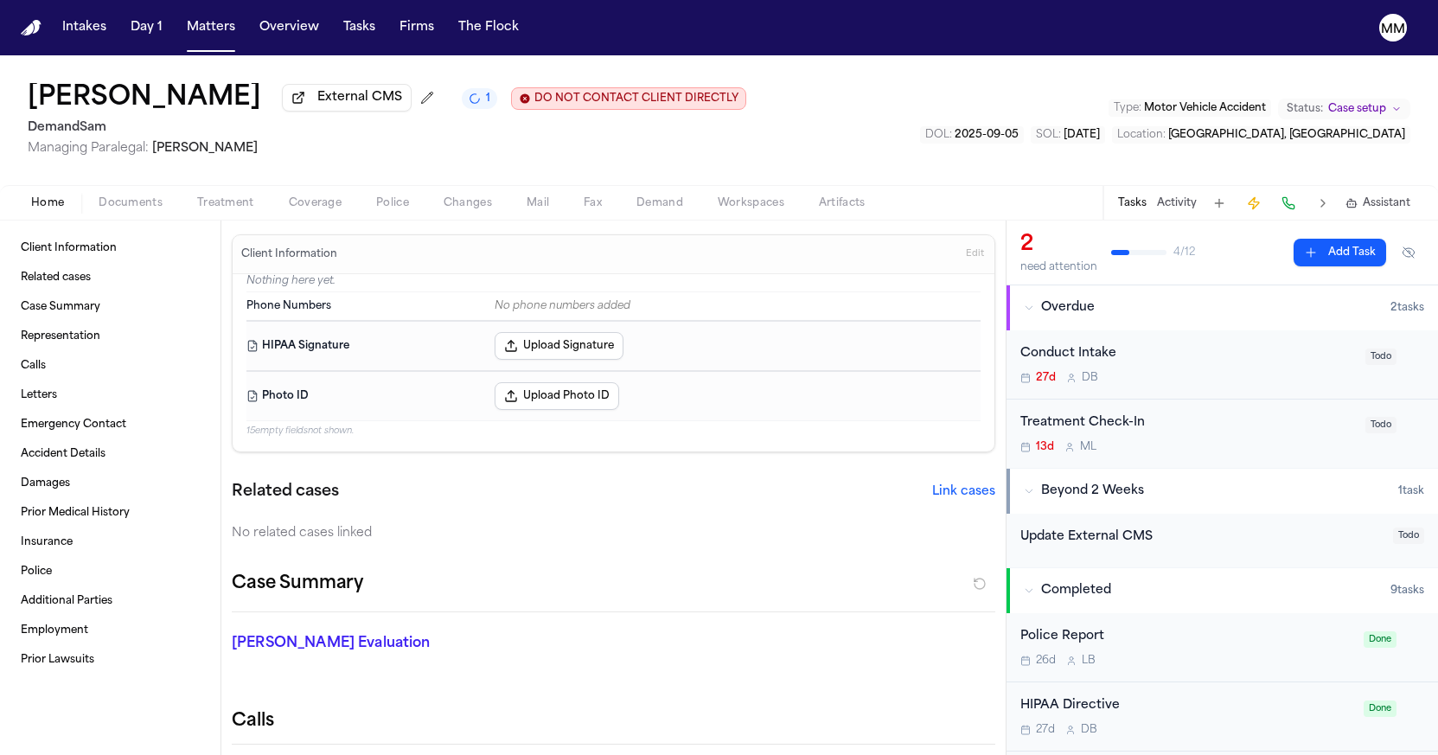
click at [138, 204] on span "Documents" at bounding box center [131, 203] width 64 height 14
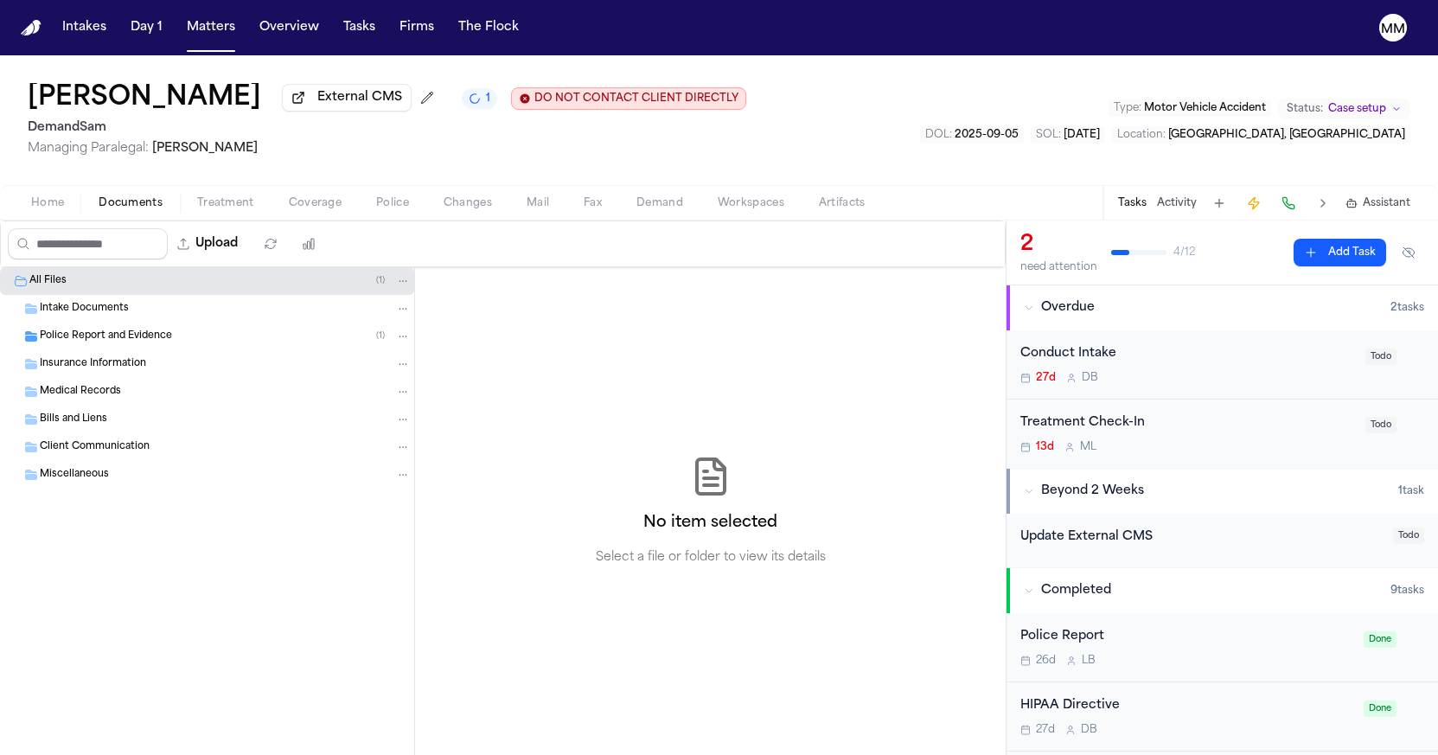
click at [58, 309] on span "Intake Documents" at bounding box center [84, 309] width 89 height 15
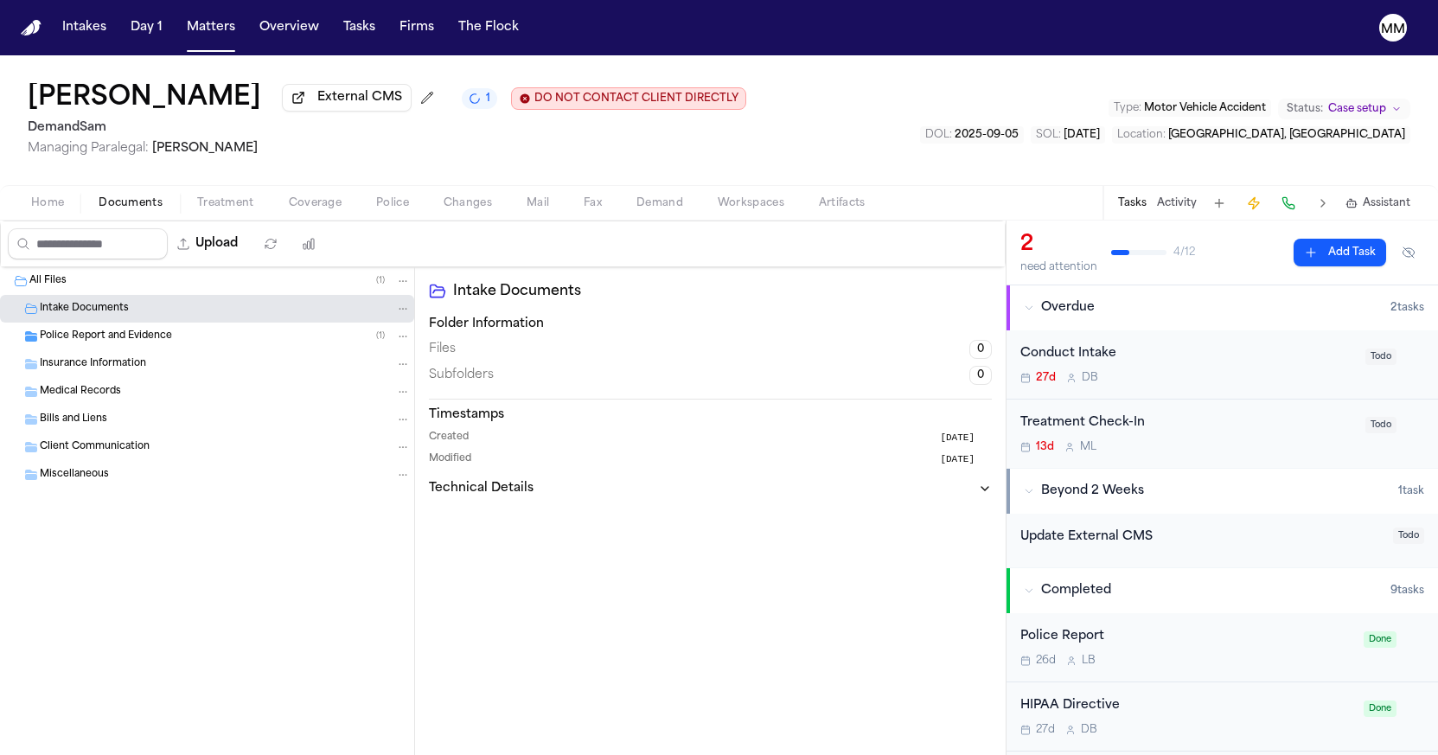
click at [86, 344] on span "Police Report and Evidence" at bounding box center [106, 336] width 132 height 15
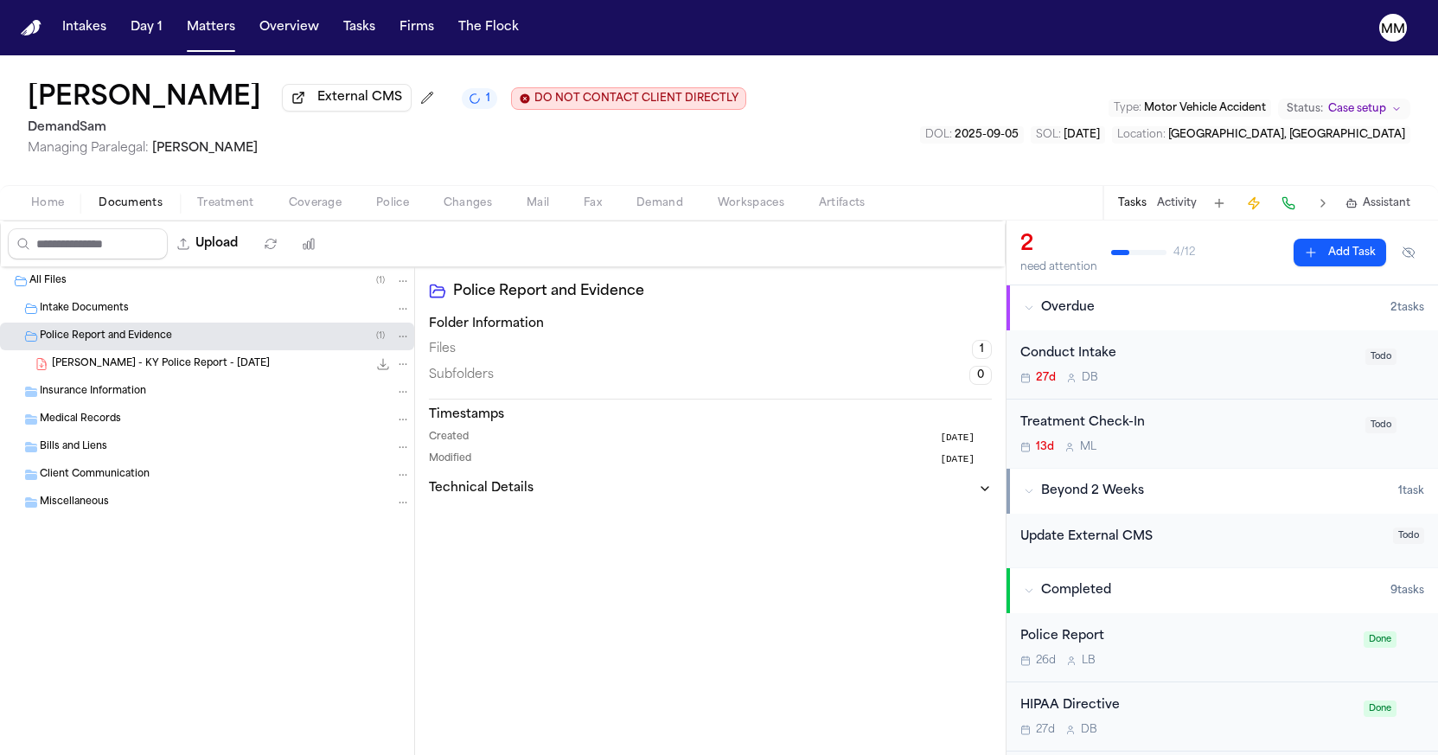
click at [148, 368] on span "T. Elliott - KY Police Report - 9.5.25" at bounding box center [161, 364] width 218 height 15
